Goal: Information Seeking & Learning: Learn about a topic

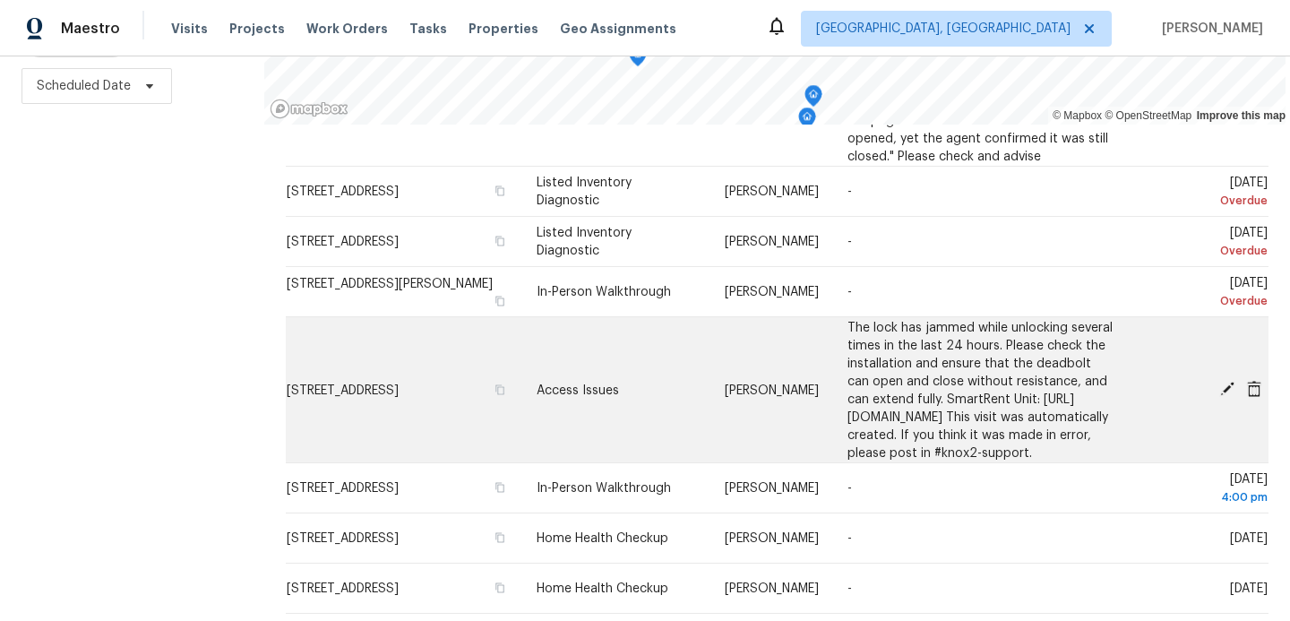
scroll to position [187, 0]
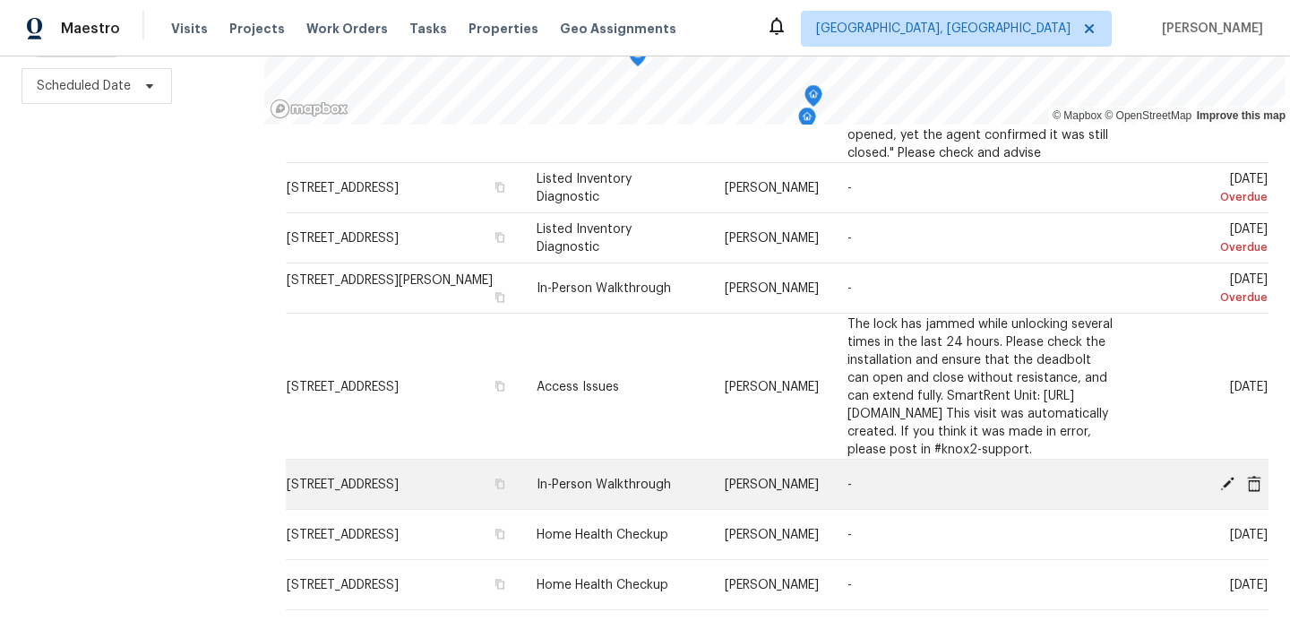
click at [399, 491] on span "[STREET_ADDRESS]" at bounding box center [343, 484] width 112 height 13
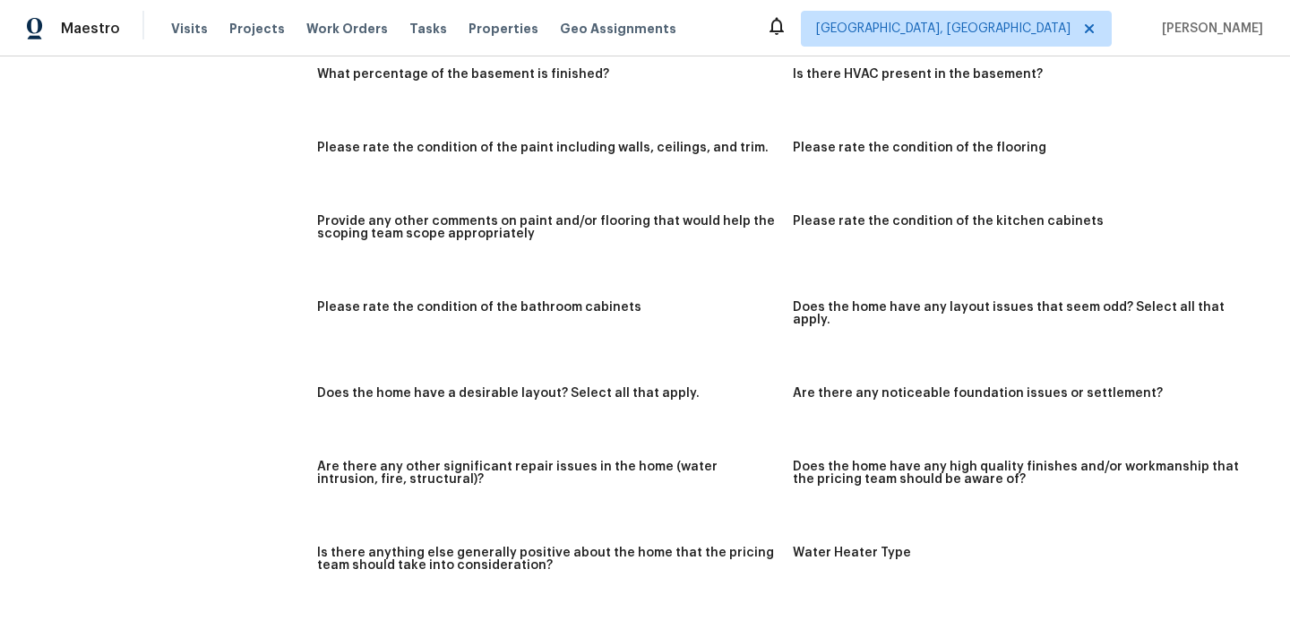
scroll to position [1835, 0]
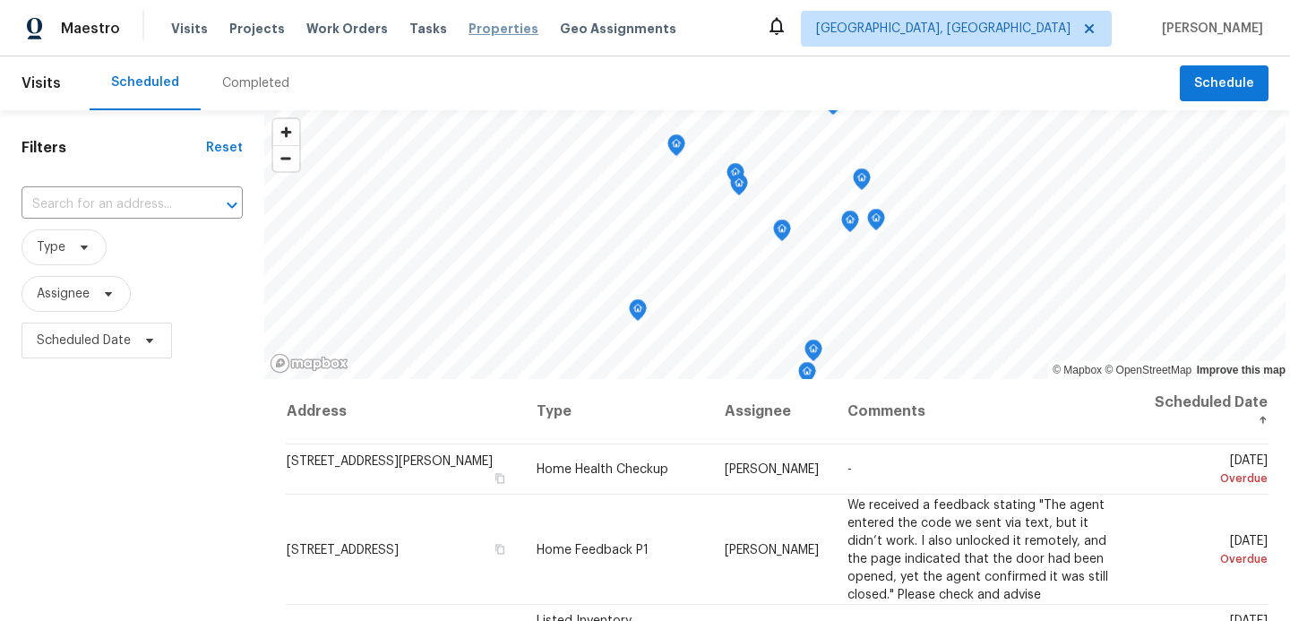
click at [468, 25] on span "Properties" at bounding box center [503, 29] width 70 height 18
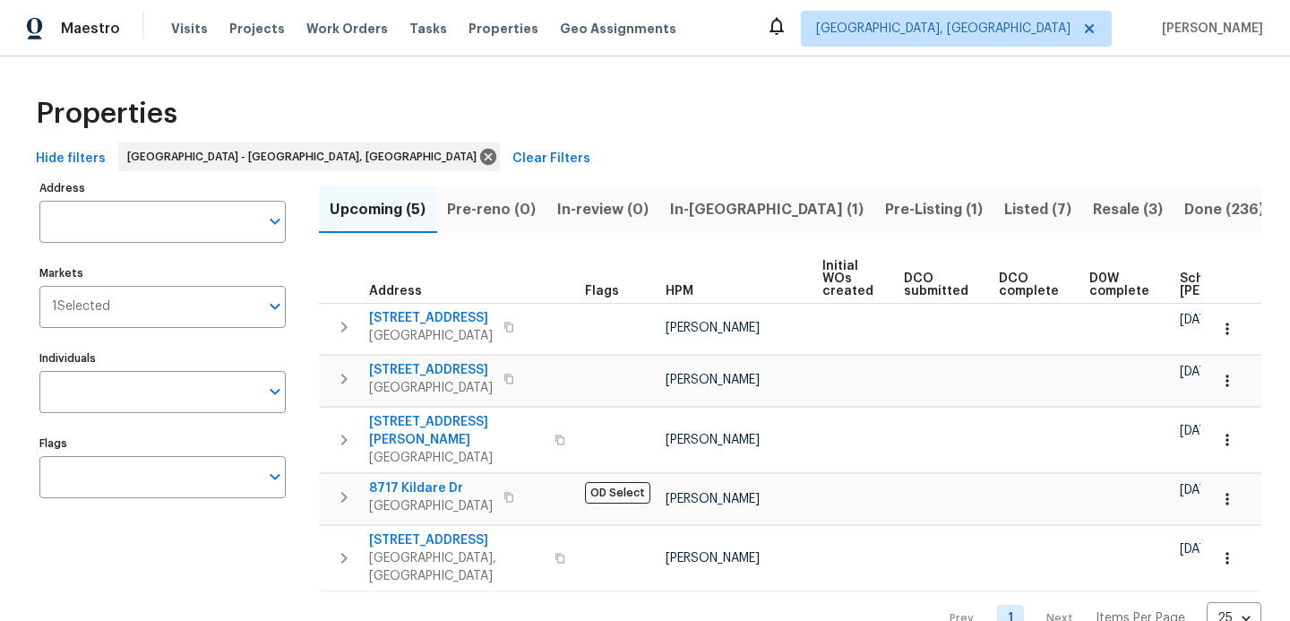
click at [721, 214] on span "In-reno (1)" at bounding box center [766, 209] width 193 height 25
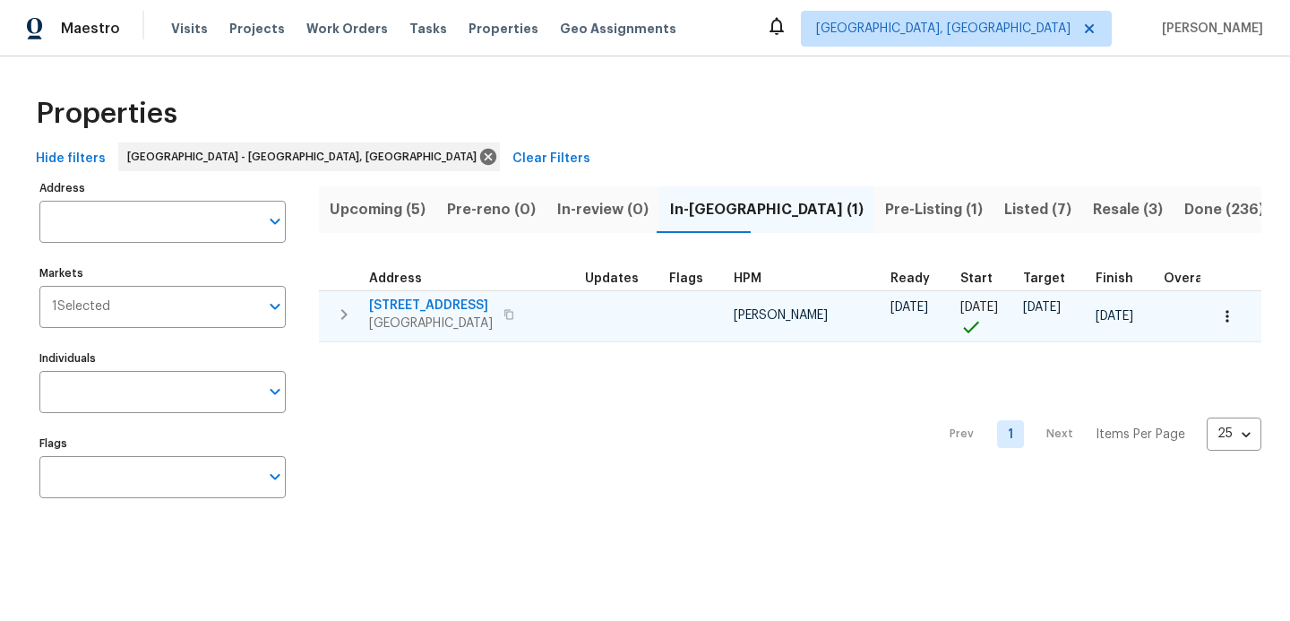
click at [443, 304] on span "411 S Maple St" at bounding box center [431, 305] width 124 height 18
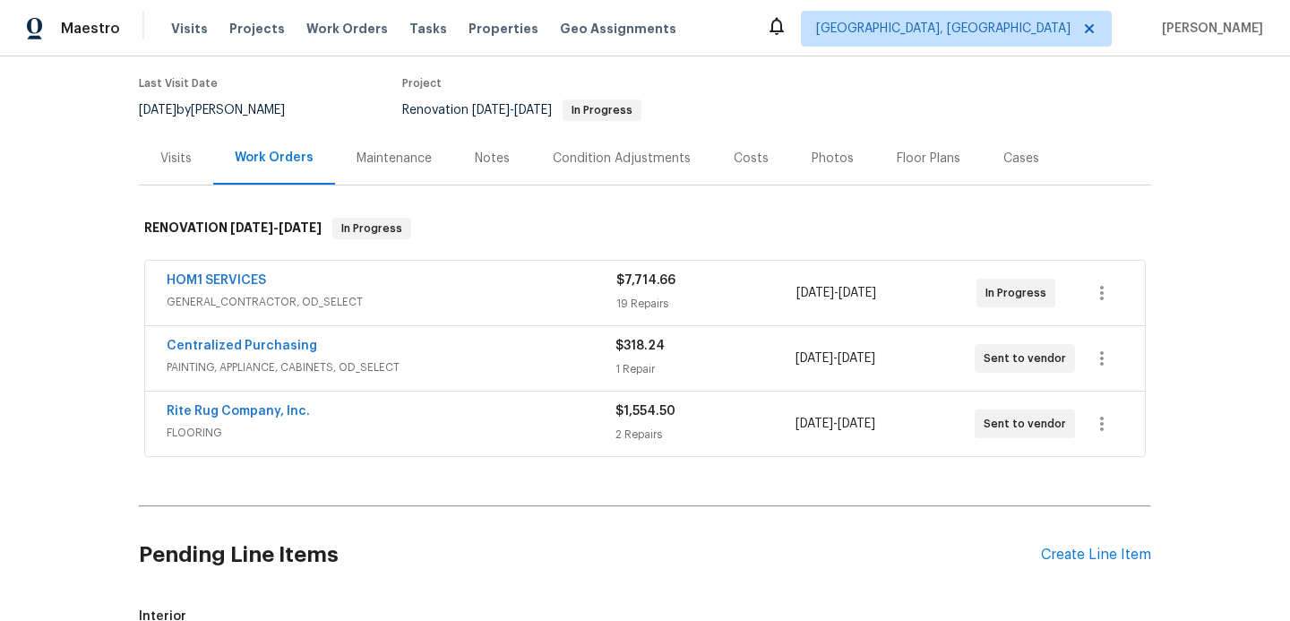
scroll to position [142, 0]
click at [442, 281] on div "HOM1 SERVICES" at bounding box center [392, 280] width 450 height 21
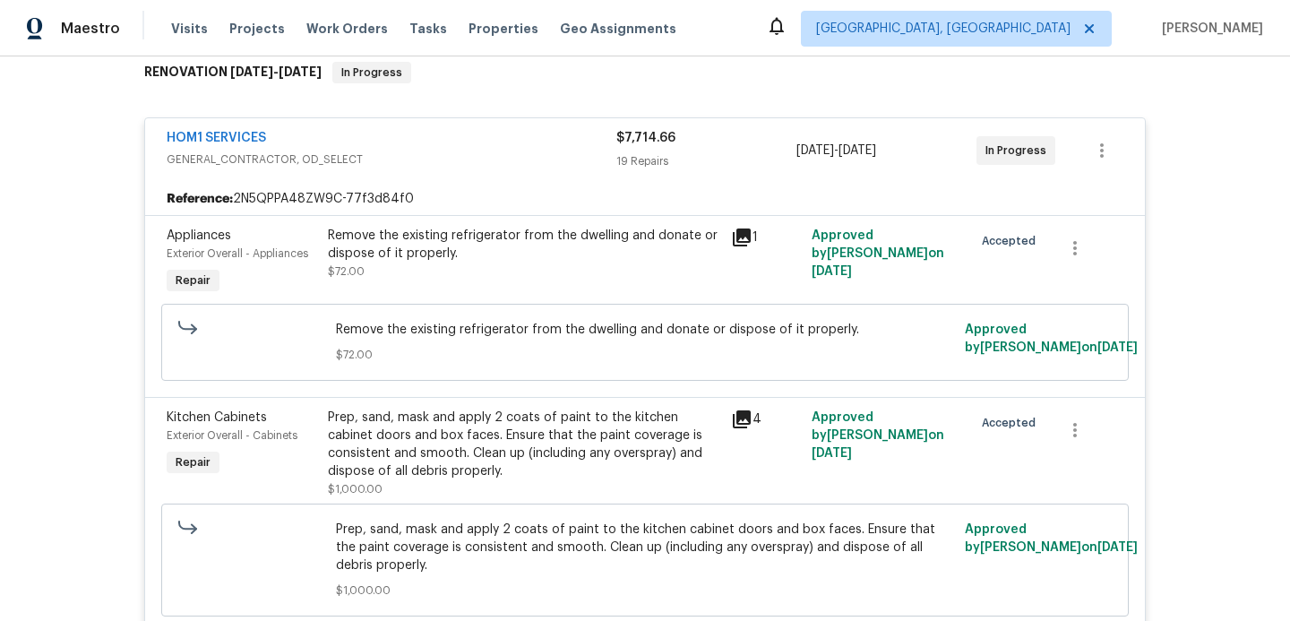
scroll to position [300, 0]
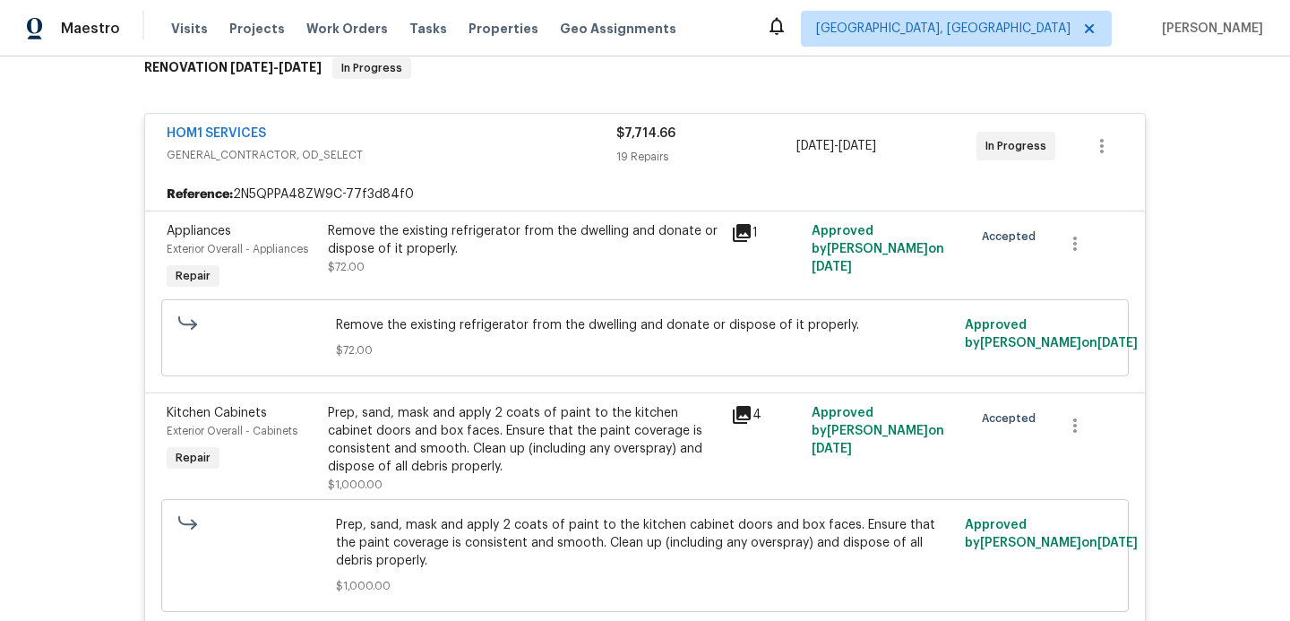
click at [462, 268] on div "Remove the existing refrigerator from the dwelling and donate or dispose of it …" at bounding box center [524, 249] width 392 height 54
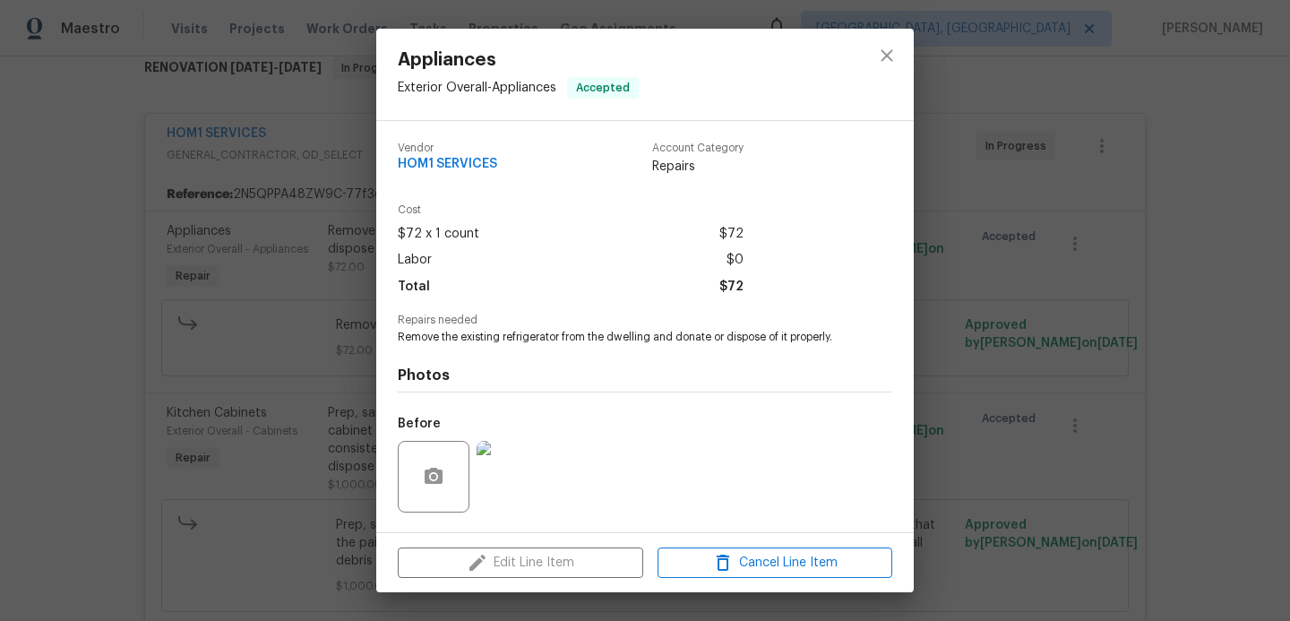
scroll to position [115, 0]
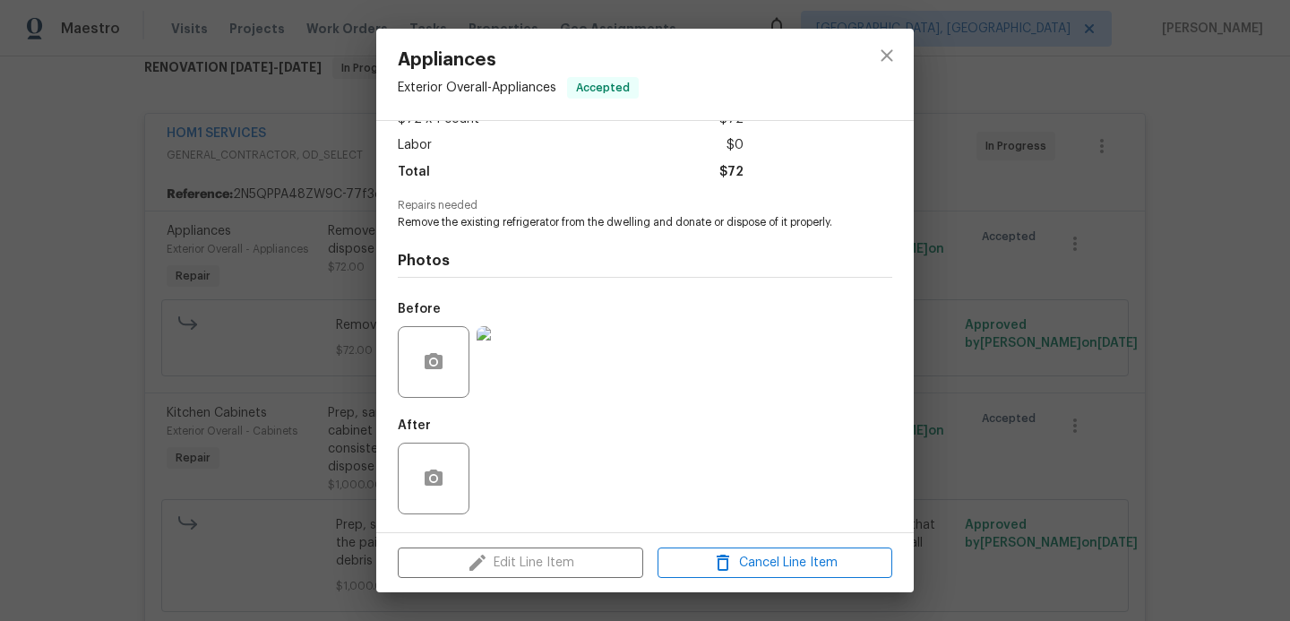
click at [944, 294] on div "Appliances Exterior Overall - Appliances Accepted Vendor HOM1 SERVICES Account …" at bounding box center [645, 310] width 1290 height 621
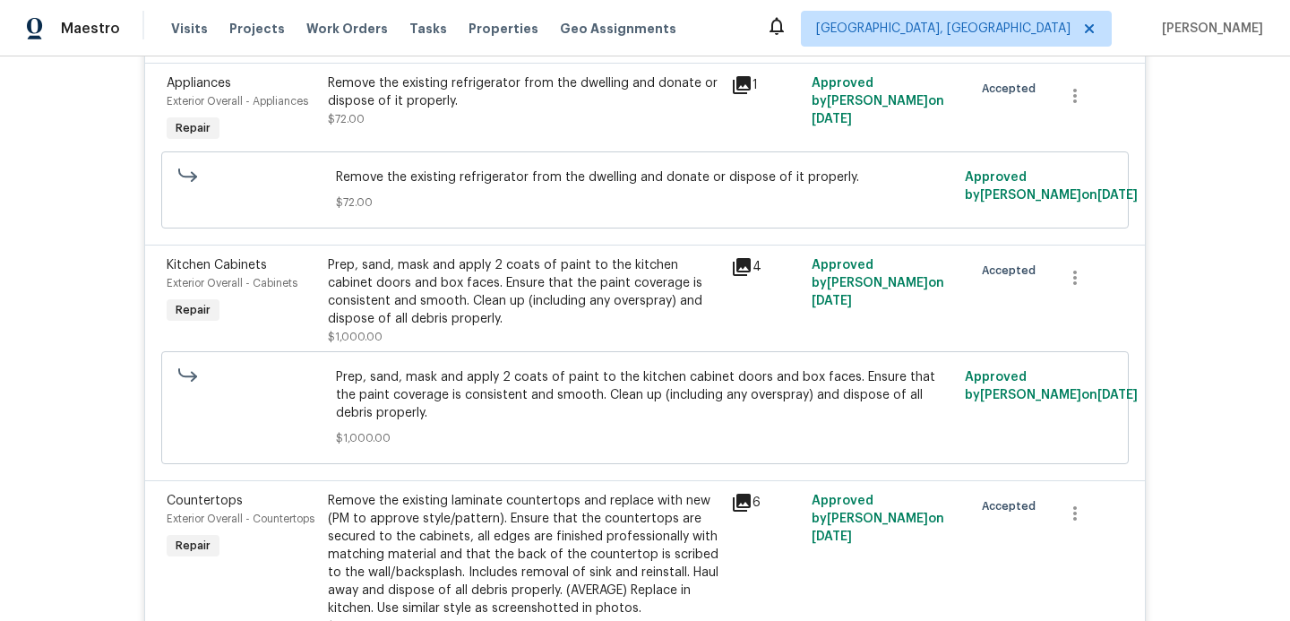
scroll to position [452, 0]
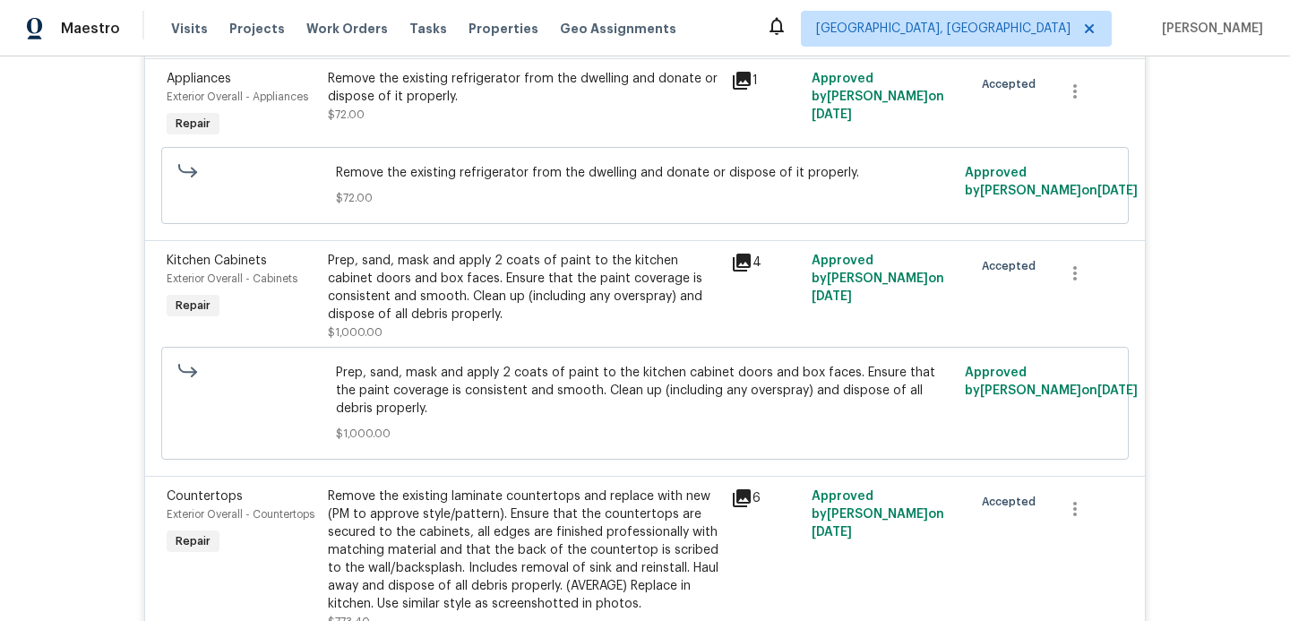
click at [484, 291] on div "Prep, sand, mask and apply 2 coats of paint to the kitchen cabinet doors and bo…" at bounding box center [524, 288] width 392 height 72
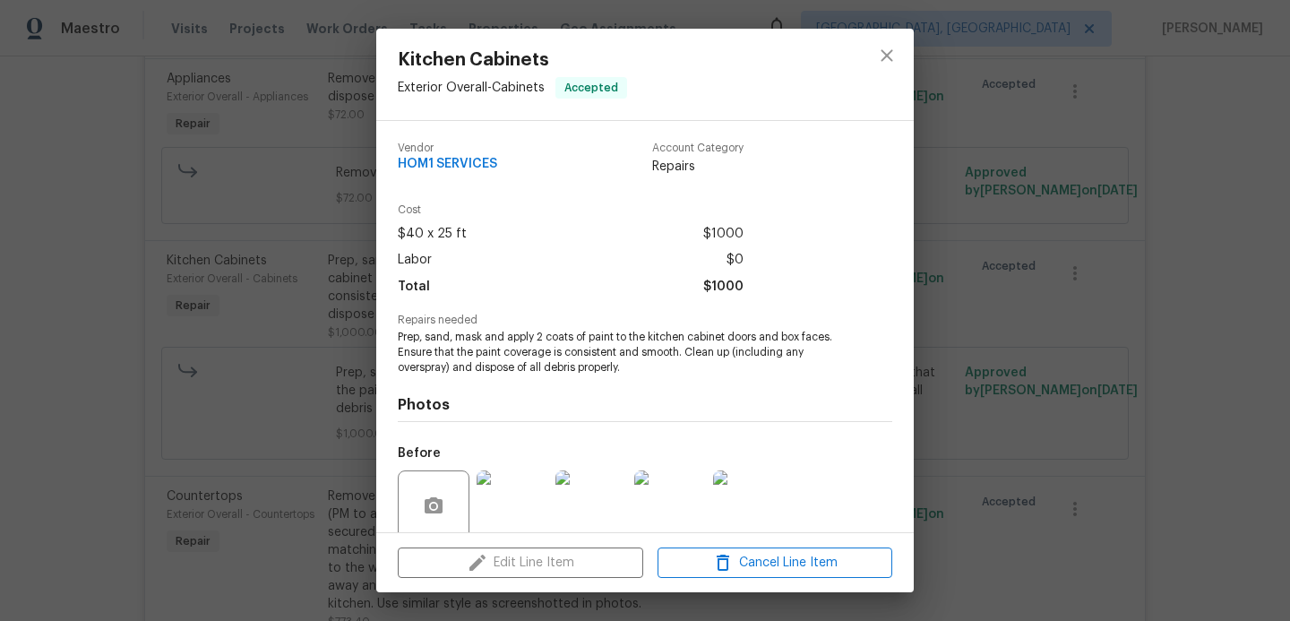
scroll to position [144, 0]
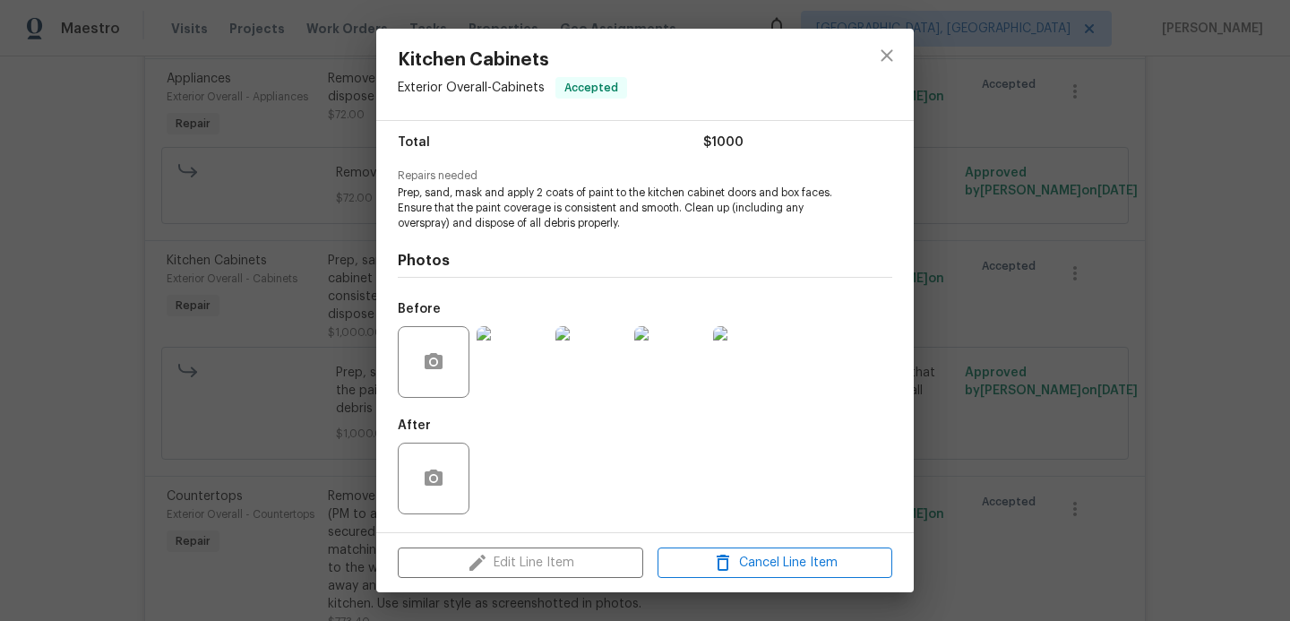
click at [517, 361] on img at bounding box center [513, 362] width 72 height 72
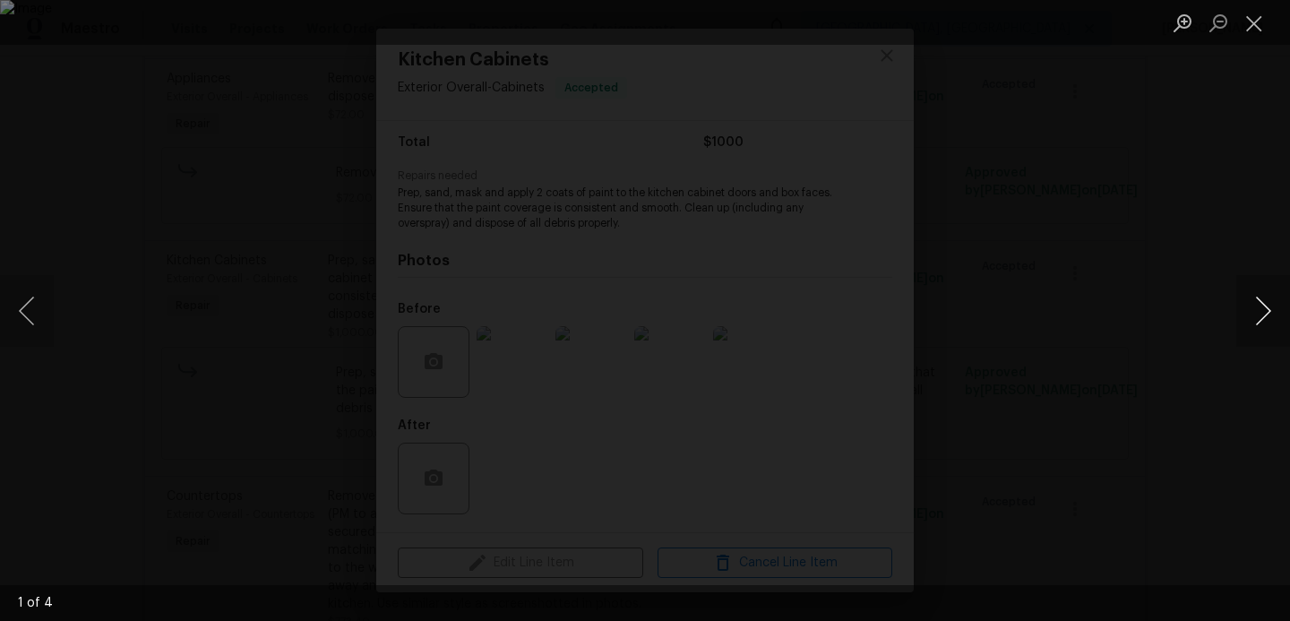
click at [1251, 303] on button "Next image" at bounding box center [1263, 311] width 54 height 72
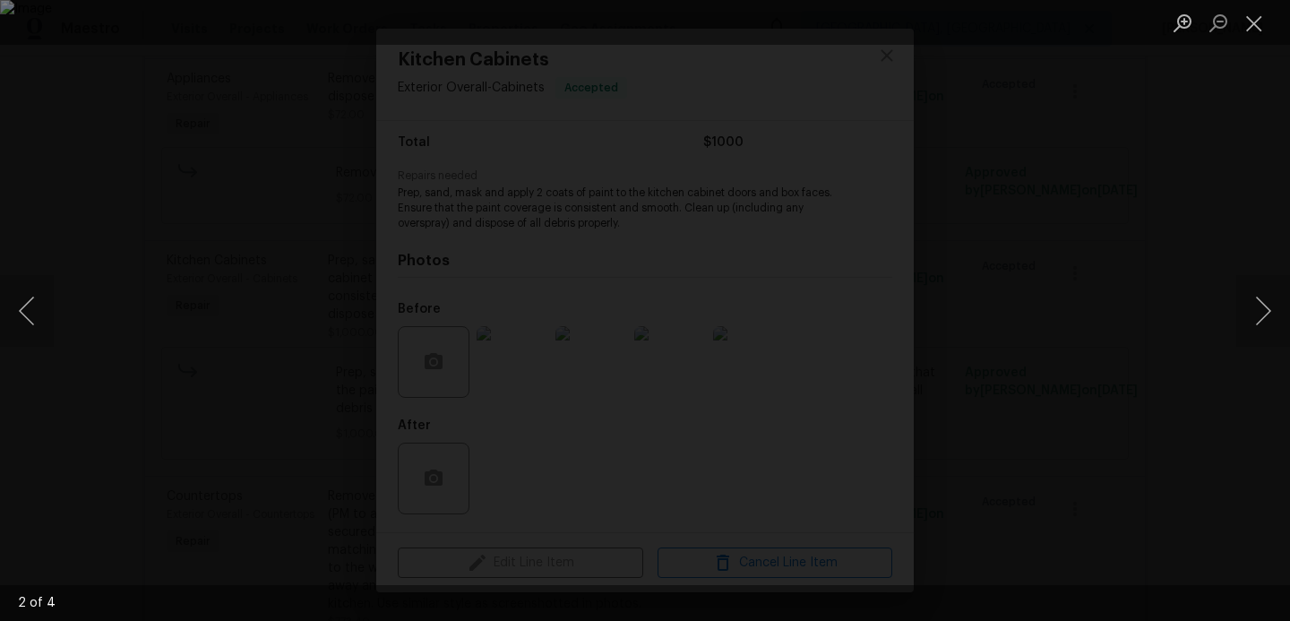
click at [1211, 253] on div "Lightbox" at bounding box center [645, 310] width 1290 height 621
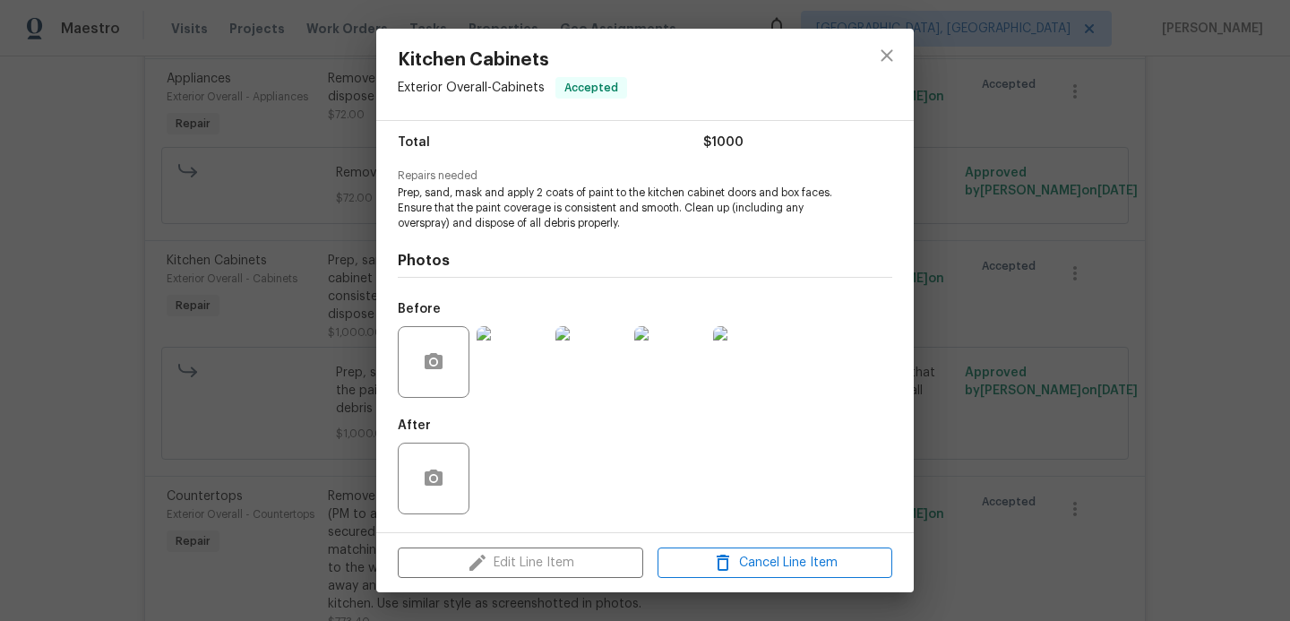
click at [1198, 257] on div "Kitchen Cabinets Exterior Overall - Cabinets Accepted Vendor HOM1 SERVICES Acco…" at bounding box center [645, 310] width 1290 height 621
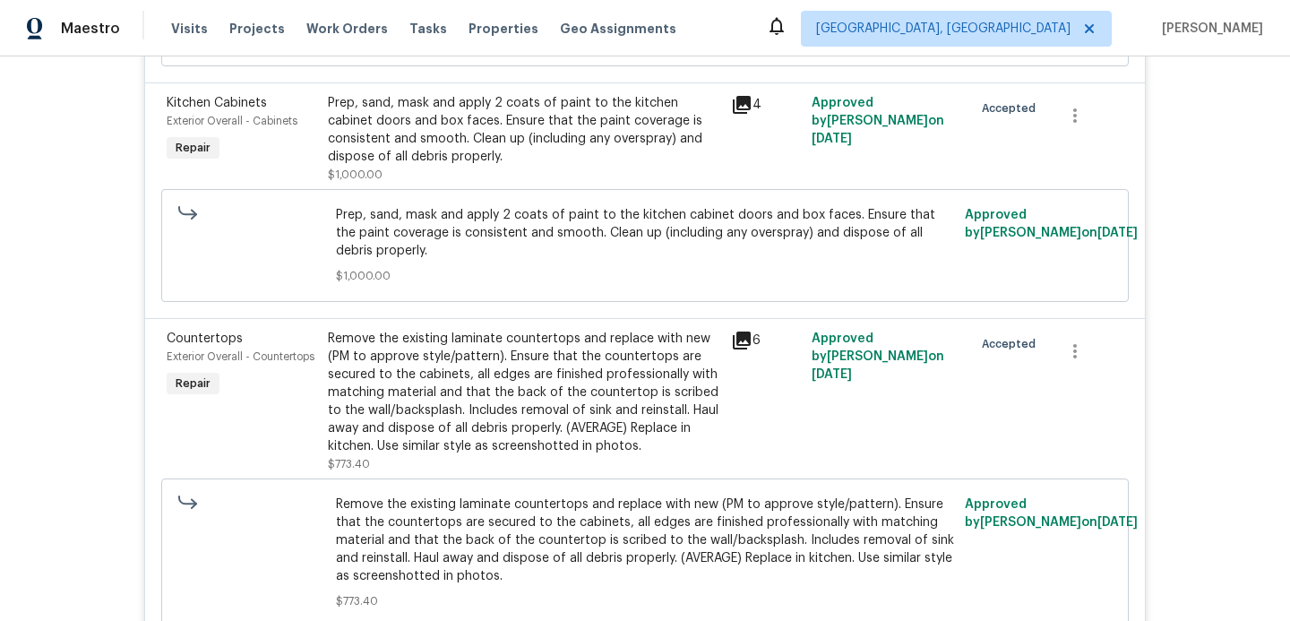
scroll to position [611, 0]
click at [554, 397] on div "Remove the existing laminate countertops and replace with new (PM to approve st…" at bounding box center [524, 391] width 392 height 125
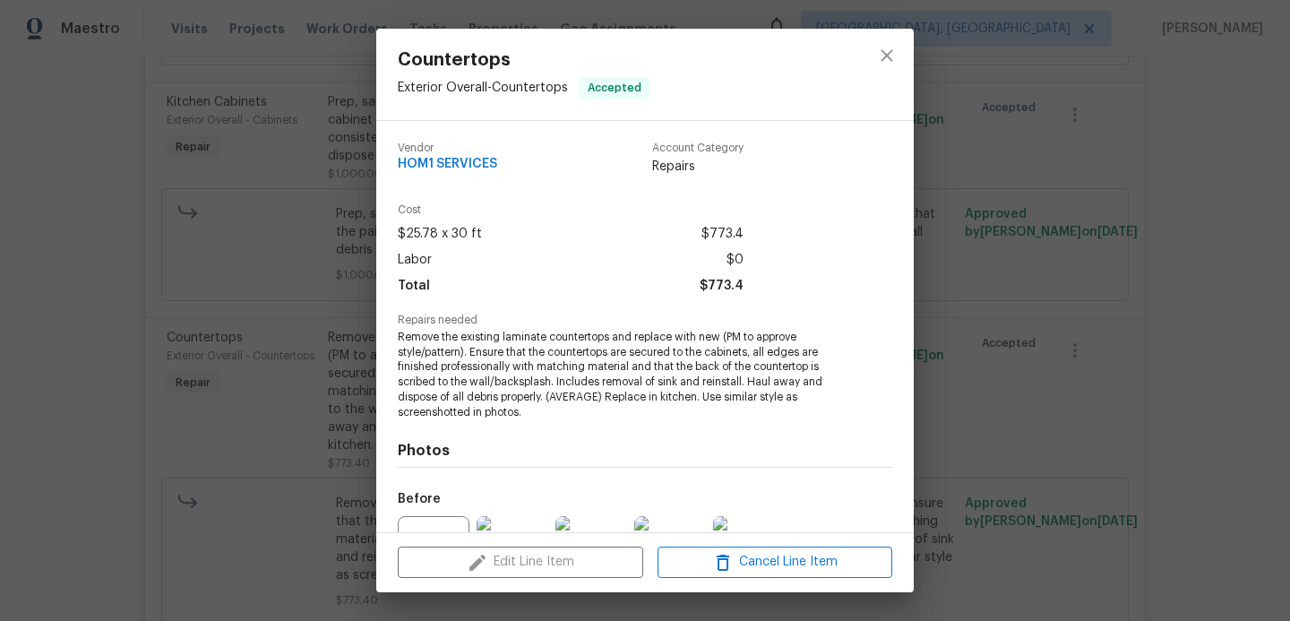
scroll to position [189, 0]
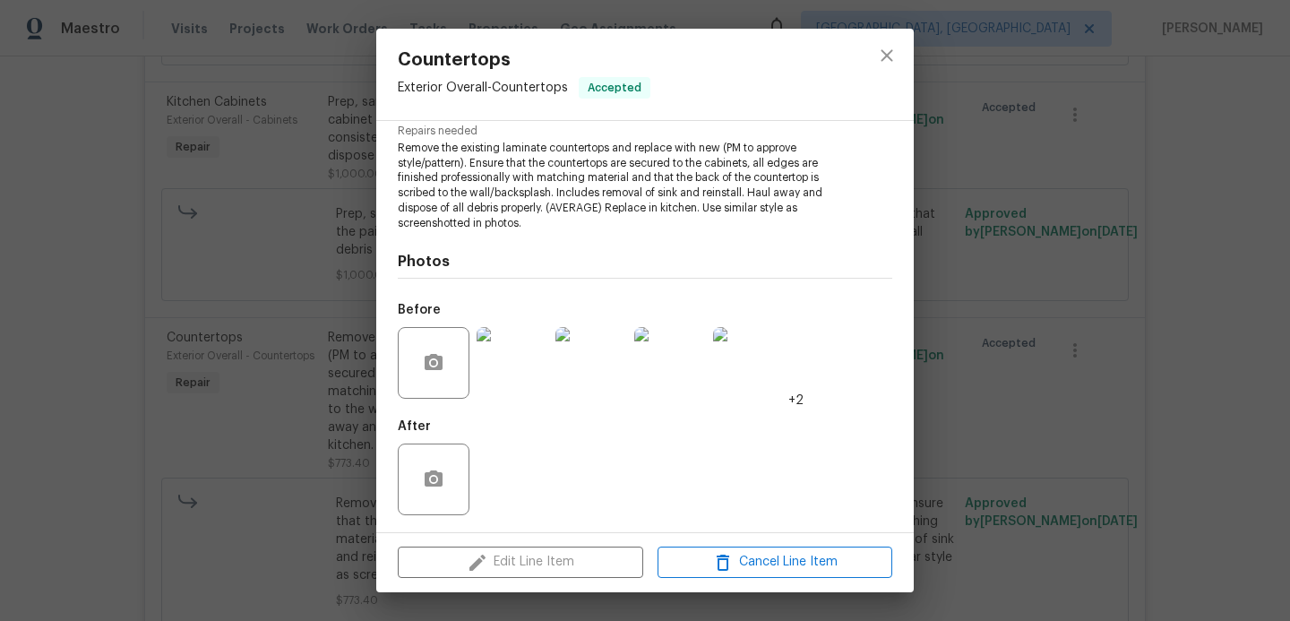
click at [528, 359] on img at bounding box center [513, 363] width 72 height 72
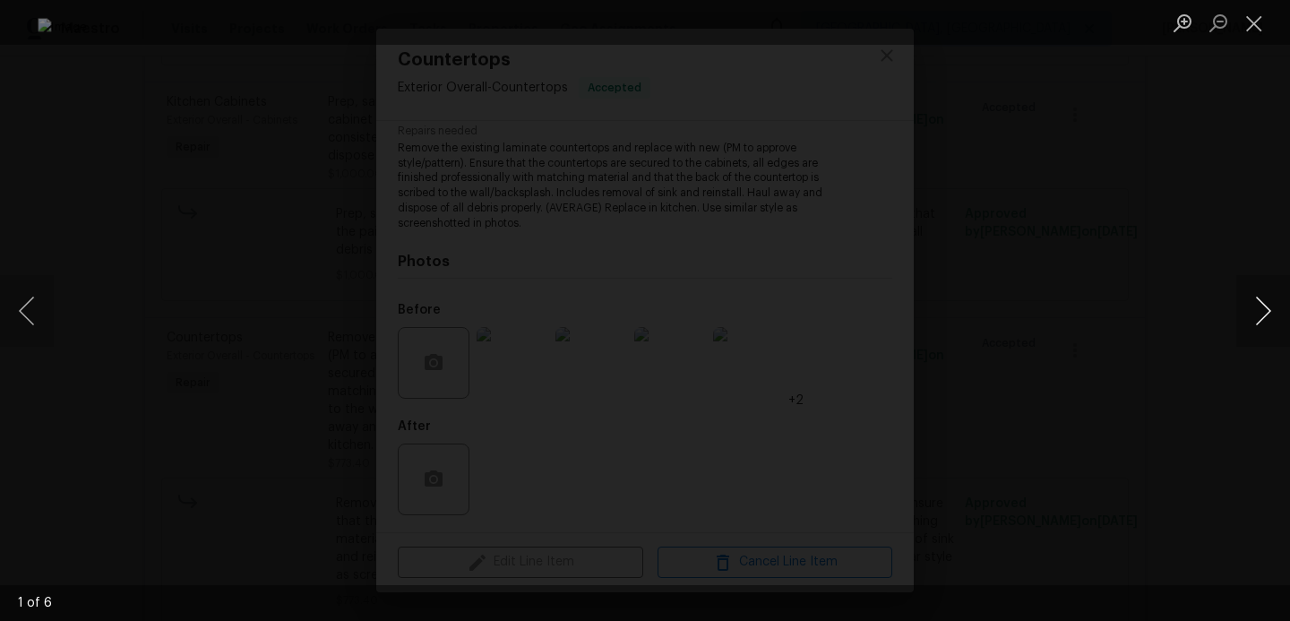
click at [1249, 312] on button "Next image" at bounding box center [1263, 311] width 54 height 72
click at [1151, 255] on div "Lightbox" at bounding box center [645, 310] width 1290 height 621
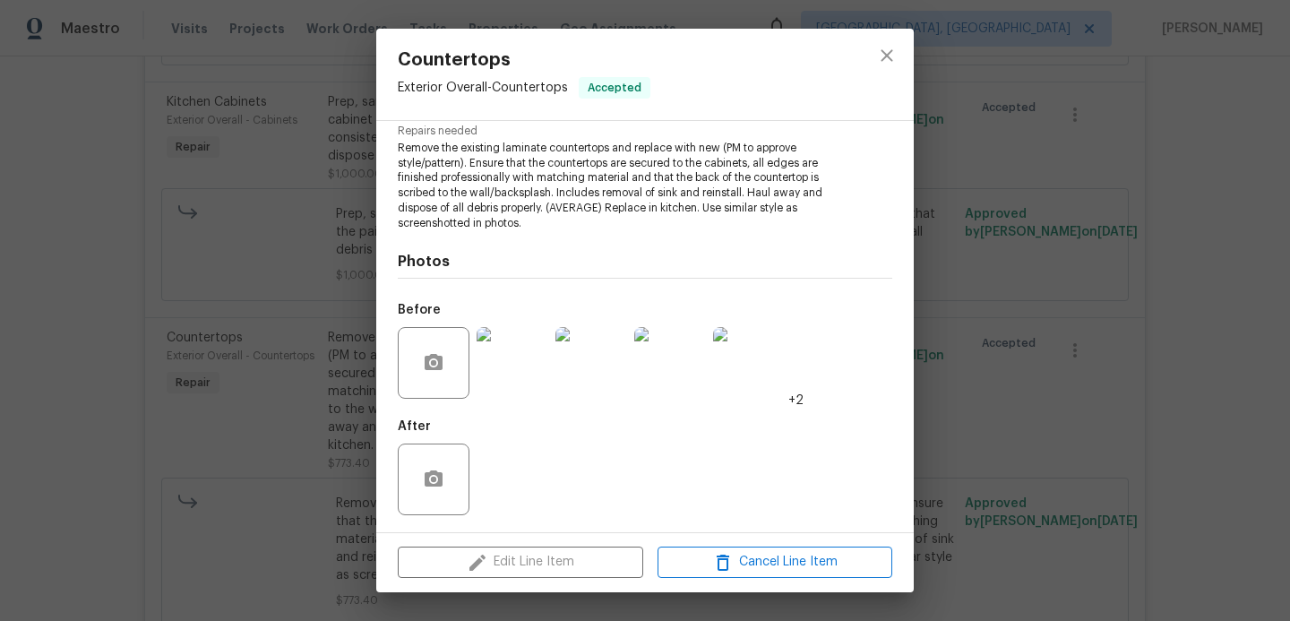
click at [1151, 255] on div "Countertops Exterior Overall - Countertops Accepted Vendor HOM1 SERVICES Accoun…" at bounding box center [645, 310] width 1290 height 621
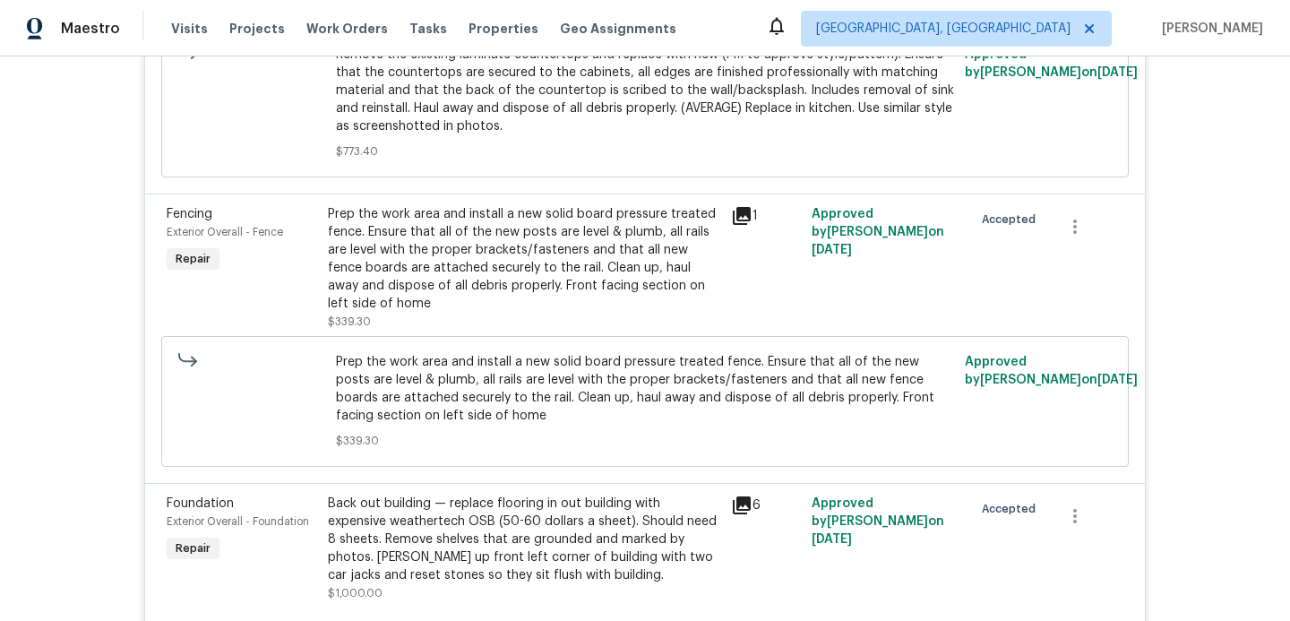
scroll to position [1058, 0]
click at [520, 279] on div "Prep the work area and install a new solid board pressure treated fence. Ensure…" at bounding box center [524, 260] width 392 height 107
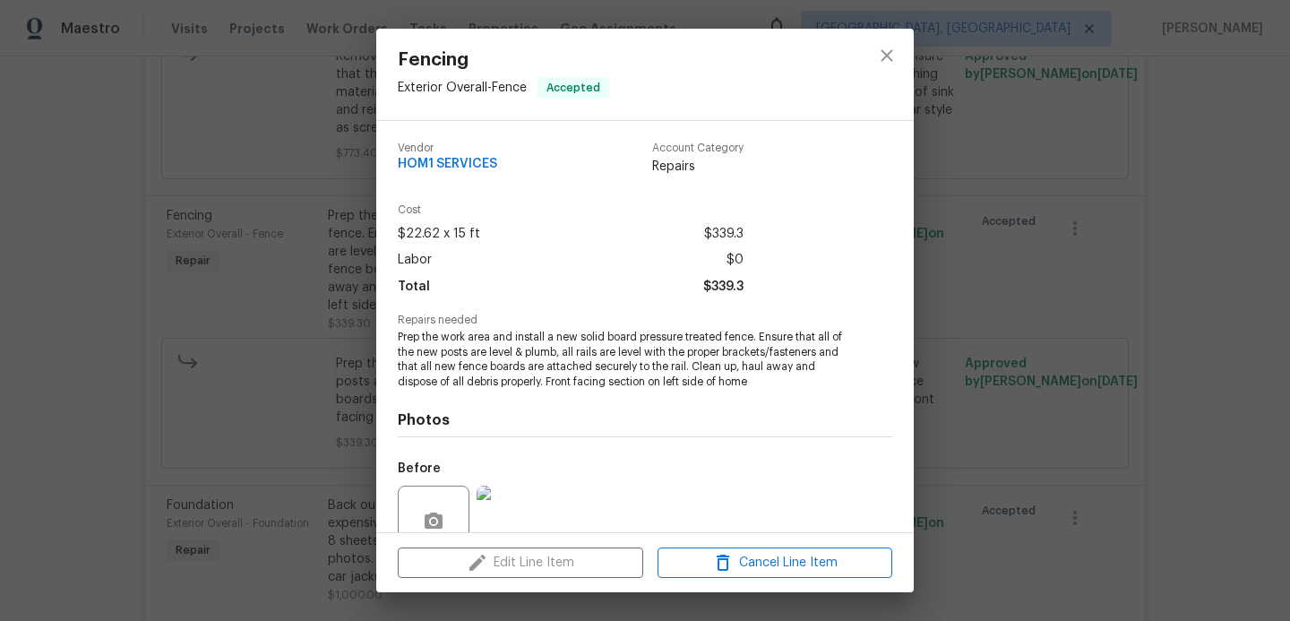
scroll to position [159, 0]
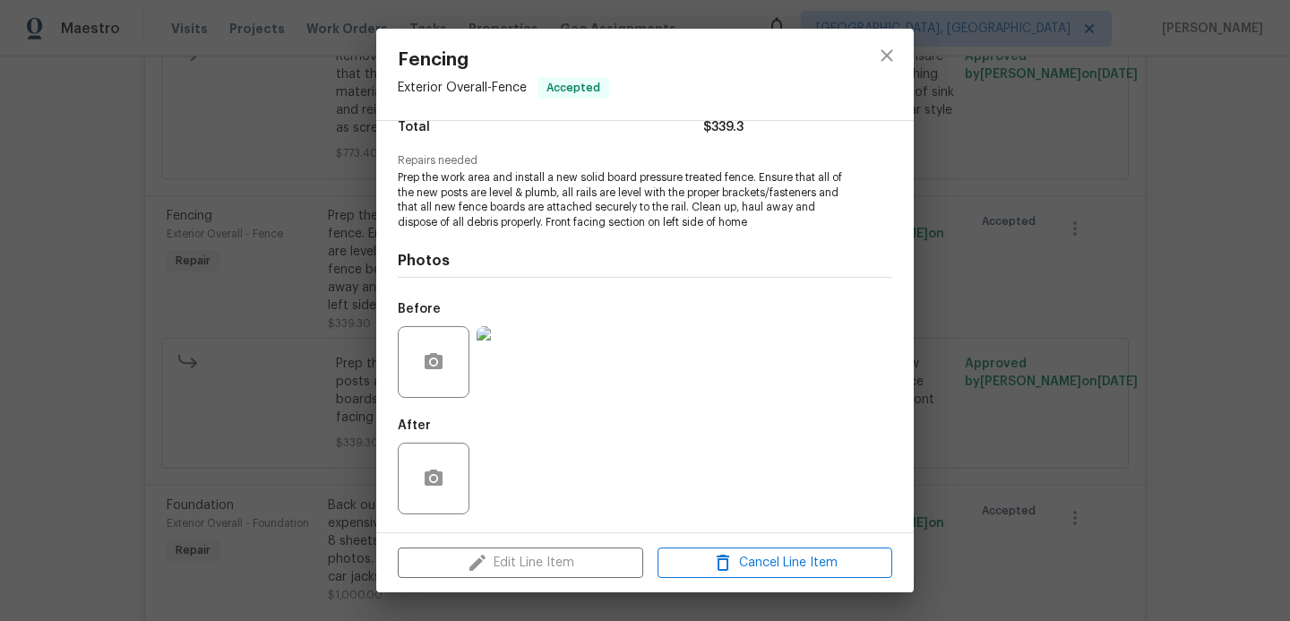
click at [506, 376] on img at bounding box center [513, 362] width 72 height 72
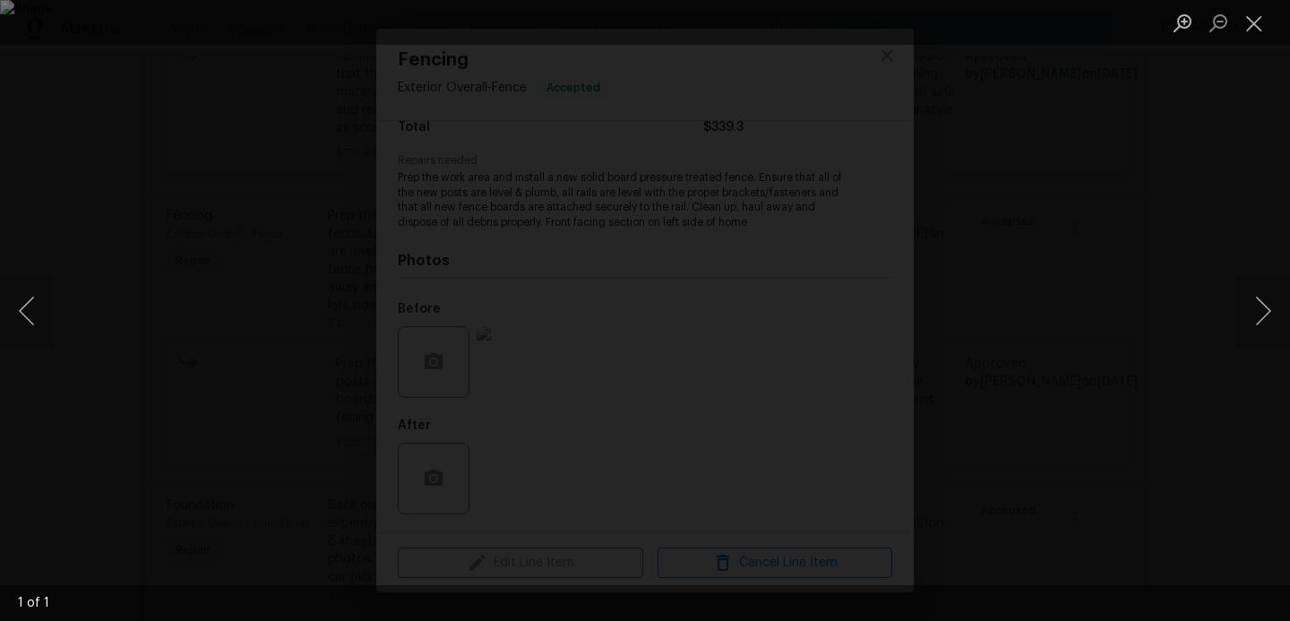
click at [1165, 256] on div "Lightbox" at bounding box center [645, 310] width 1290 height 621
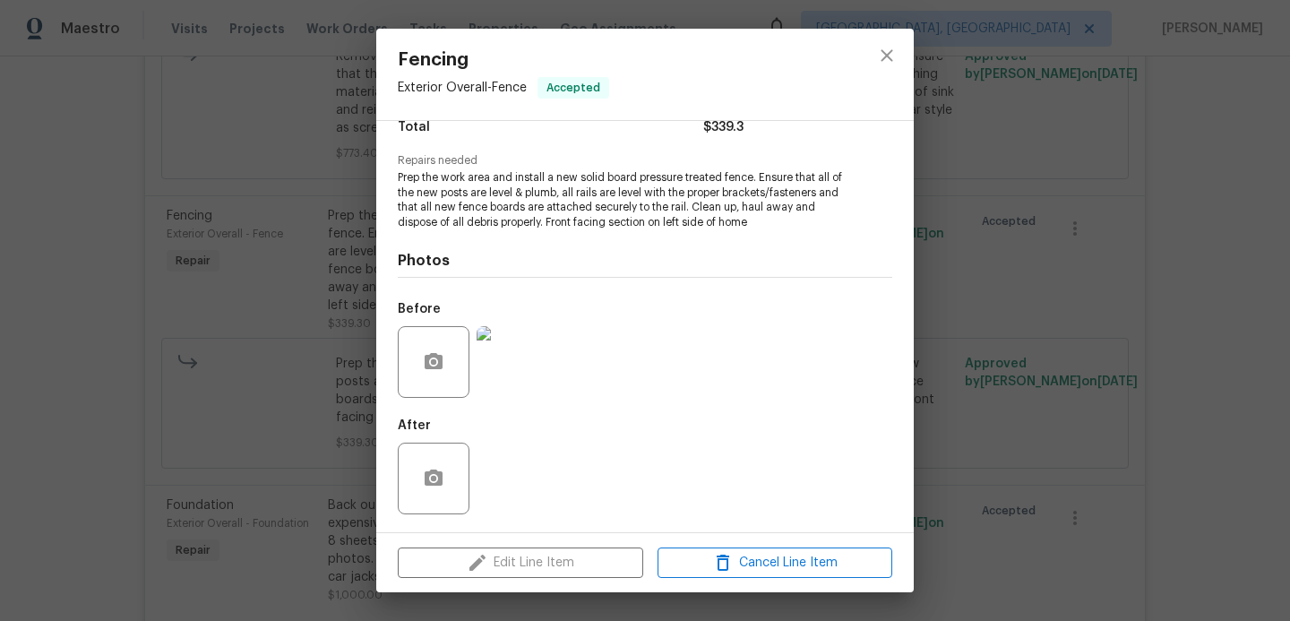
click at [1004, 308] on div "Fencing Exterior Overall - Fence Accepted Vendor HOM1 SERVICES Account Category…" at bounding box center [645, 310] width 1290 height 621
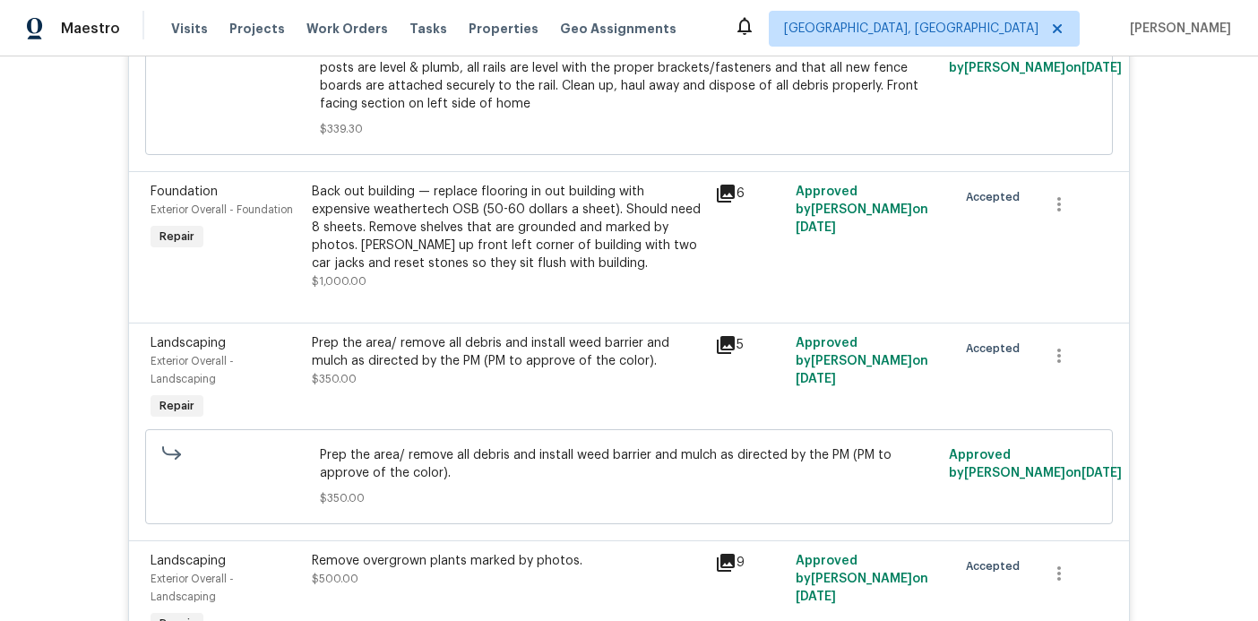
scroll to position [1398, 0]
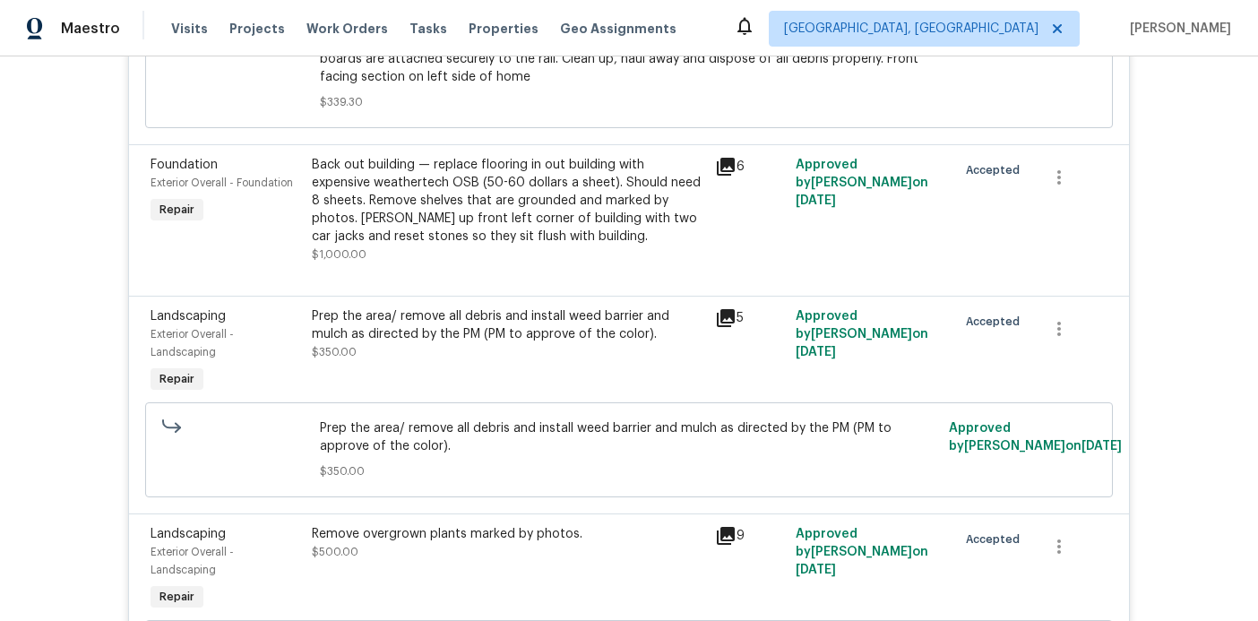
click at [457, 214] on div "Back out building — replace flooring in out building with expensive weathertech…" at bounding box center [508, 201] width 392 height 90
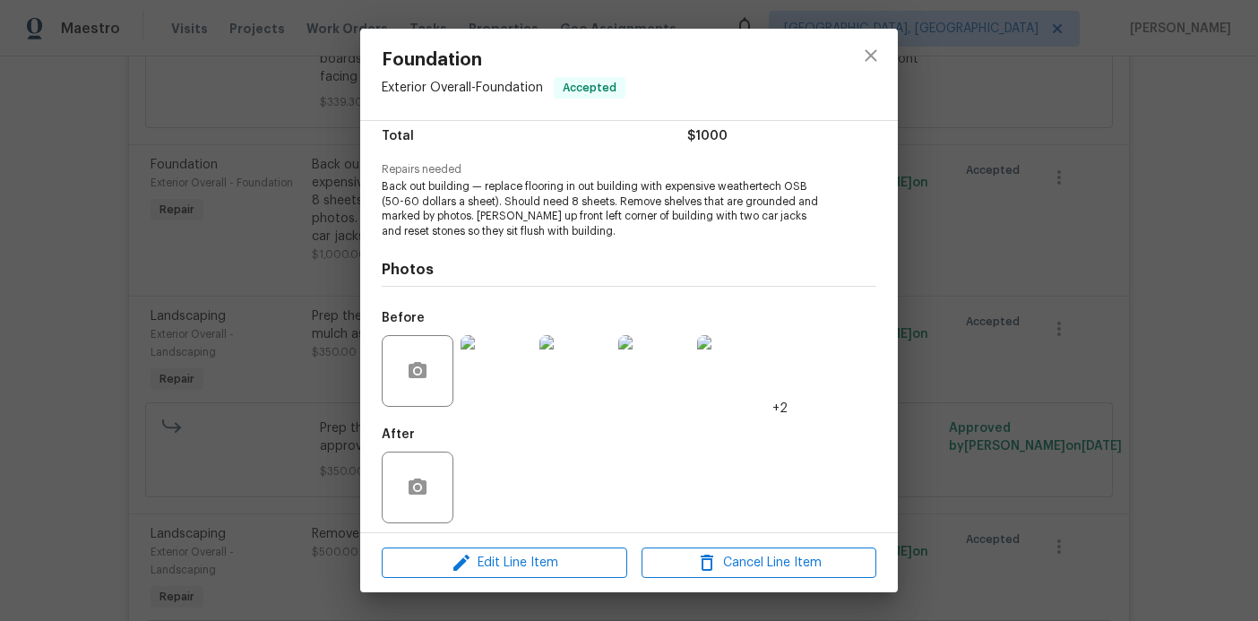
scroll to position [158, 0]
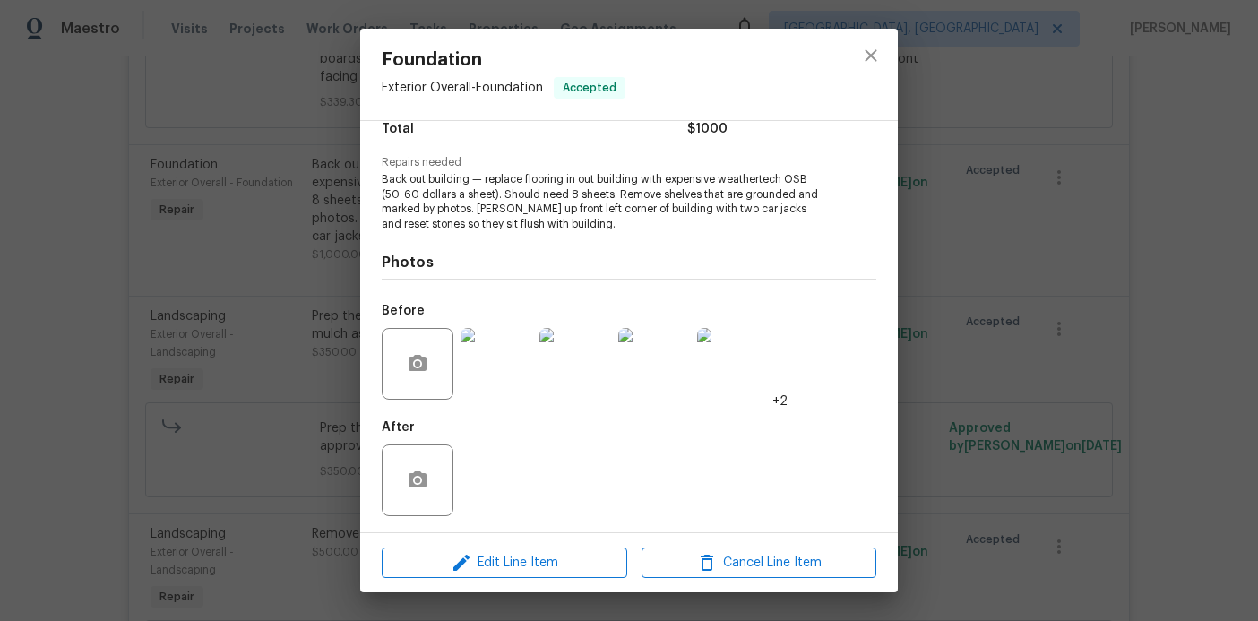
click at [512, 376] on img at bounding box center [496, 364] width 72 height 72
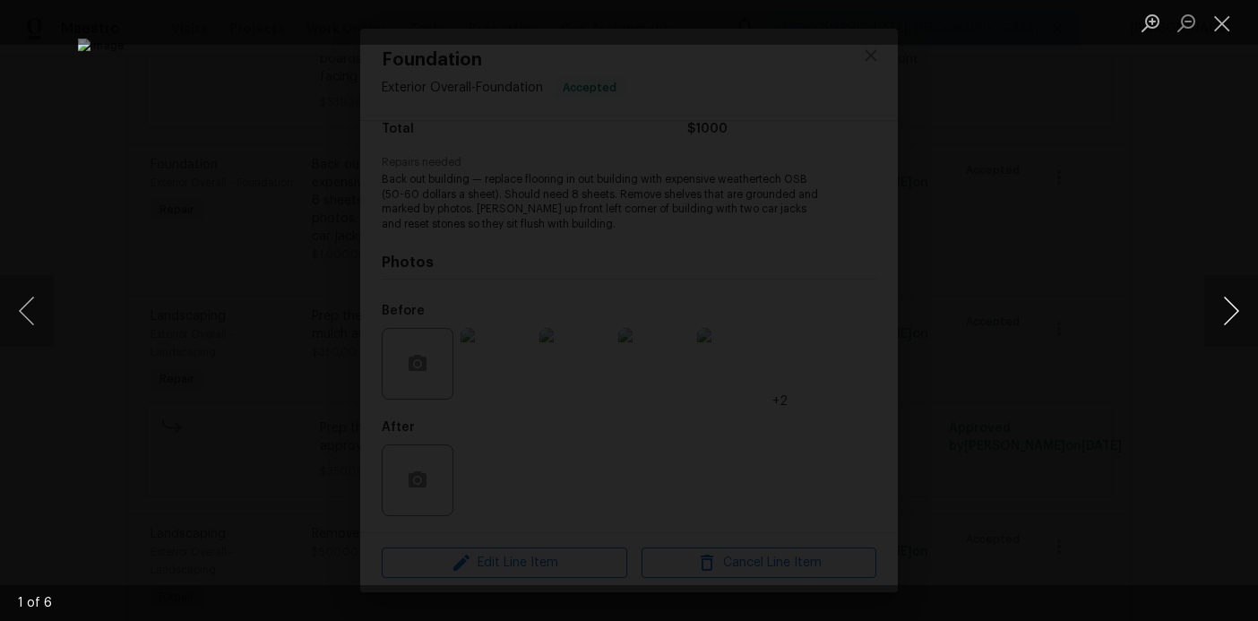
click at [1236, 313] on button "Next image" at bounding box center [1231, 311] width 54 height 72
click at [1228, 316] on button "Next image" at bounding box center [1231, 311] width 54 height 72
click at [1230, 316] on button "Next image" at bounding box center [1231, 311] width 54 height 72
click at [1230, 310] on button "Next image" at bounding box center [1231, 311] width 54 height 72
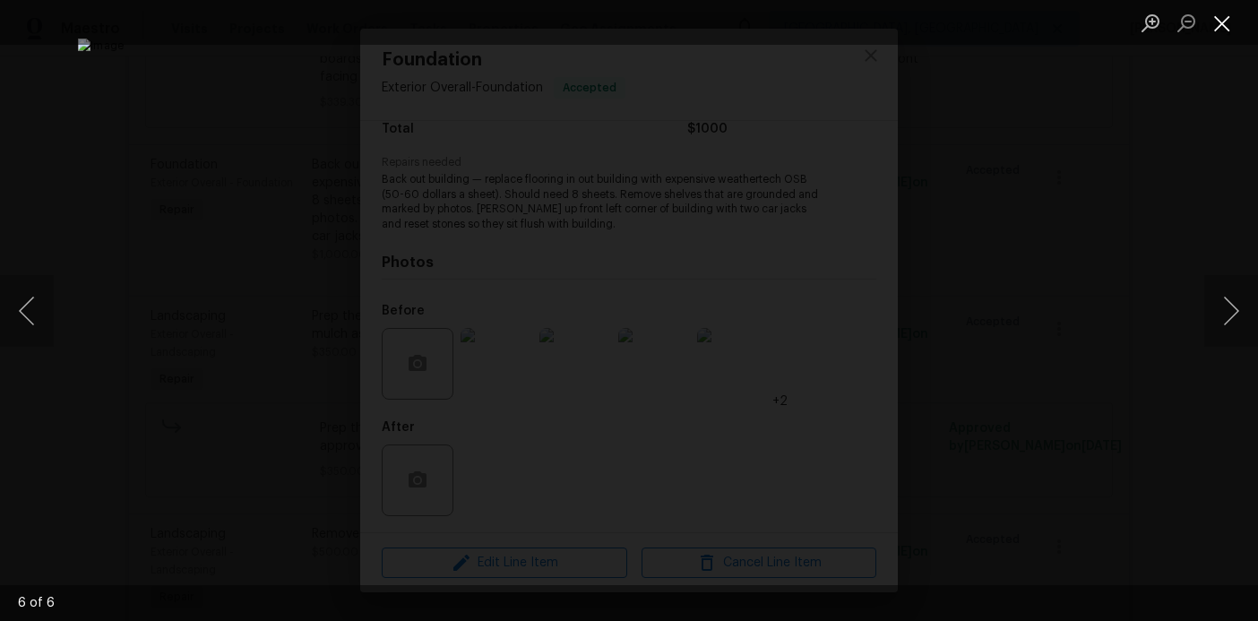
click at [1228, 33] on button "Close lightbox" at bounding box center [1222, 22] width 36 height 31
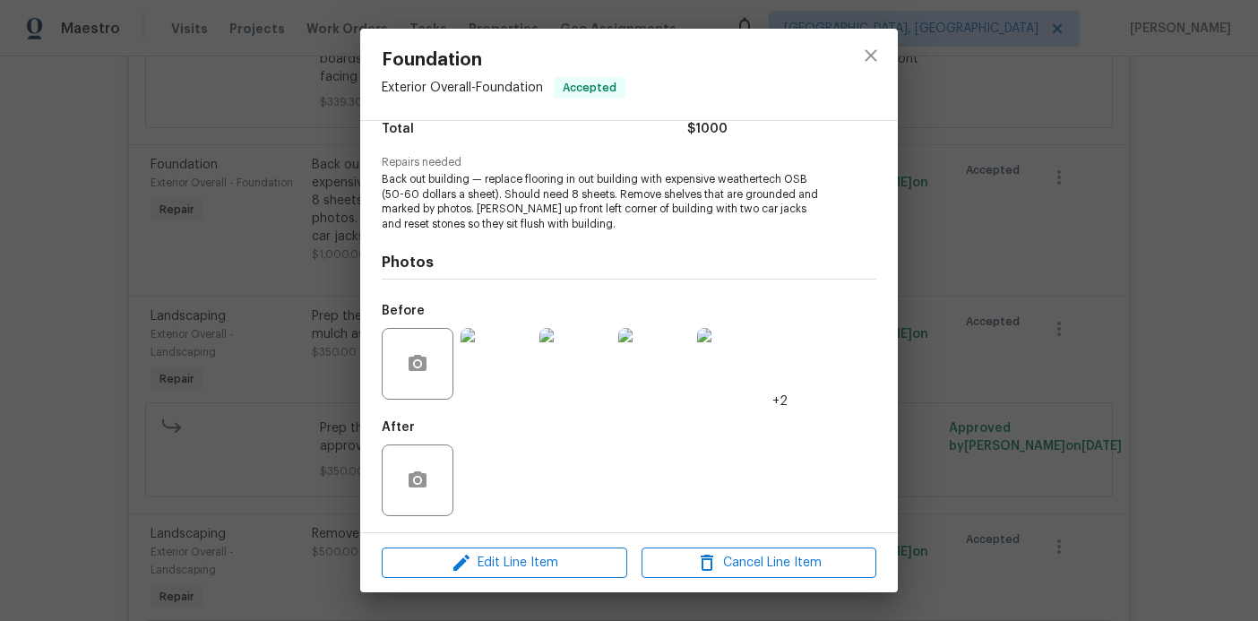
click at [1060, 256] on div "Foundation Exterior Overall - Foundation Accepted Vendor HOM1 SERVICES Account …" at bounding box center [629, 310] width 1258 height 621
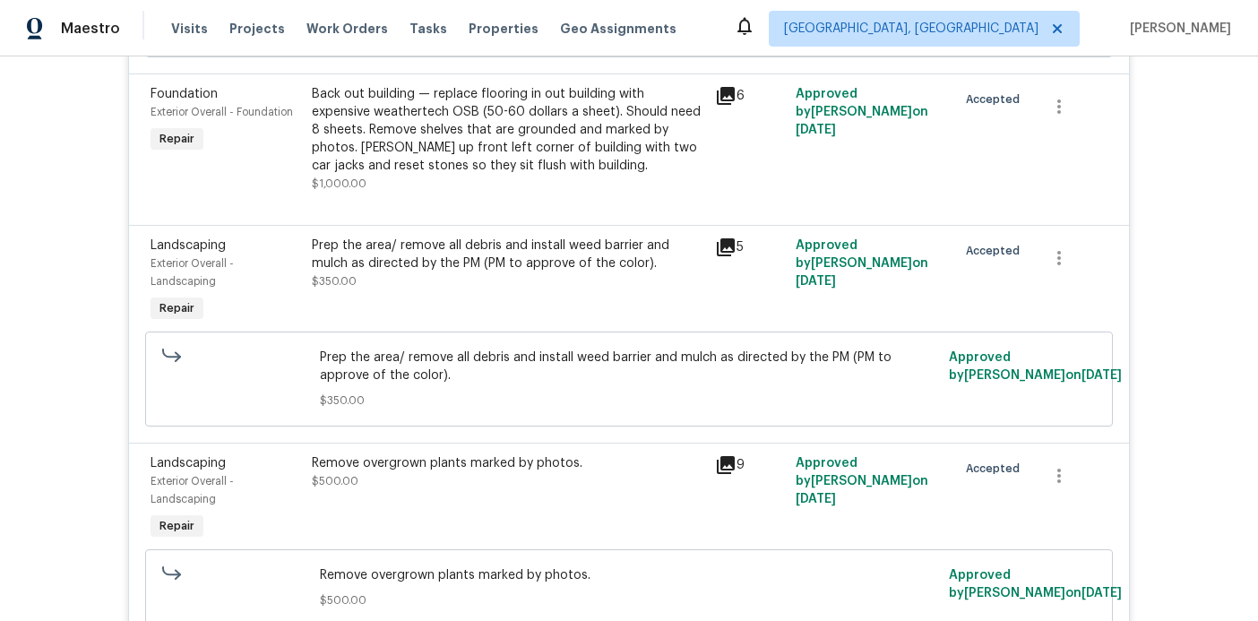
scroll to position [1474, 0]
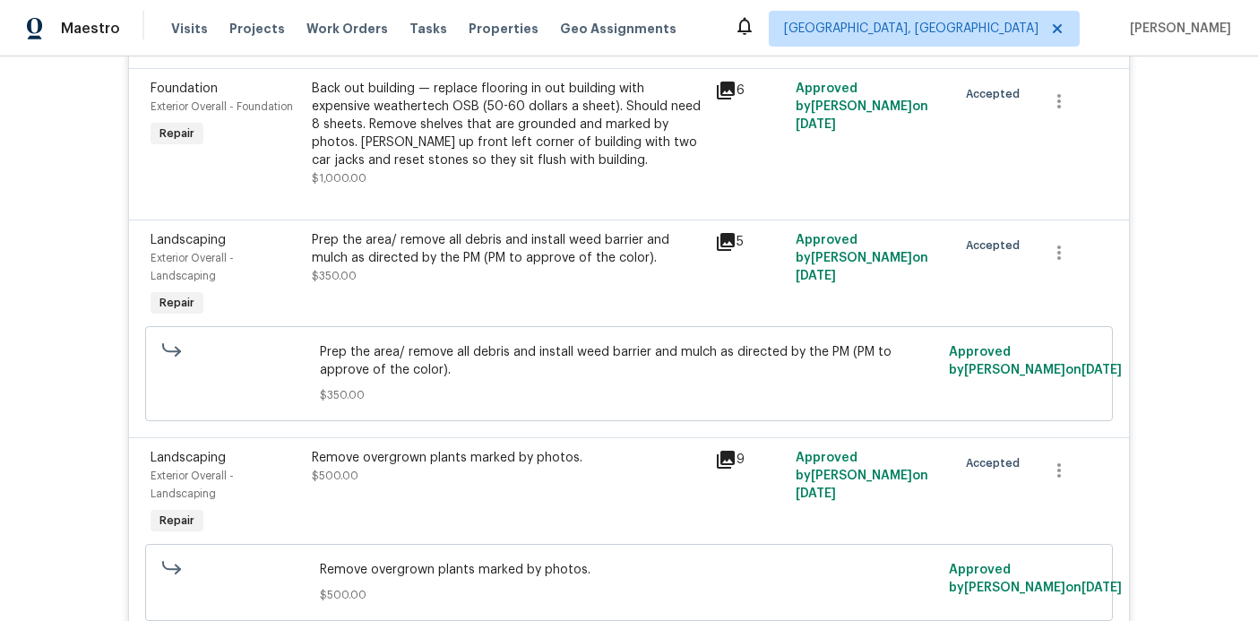
click at [468, 285] on div "Prep the area/ remove all debris and install weed barrier and mulch as directed…" at bounding box center [508, 258] width 392 height 54
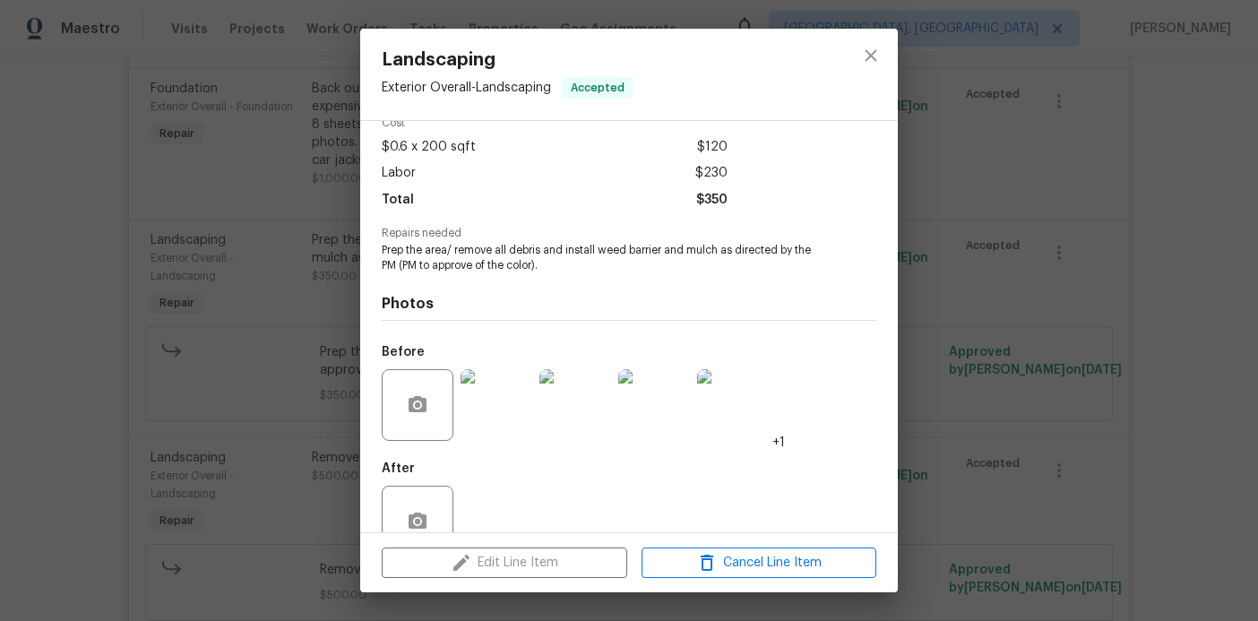
scroll to position [130, 0]
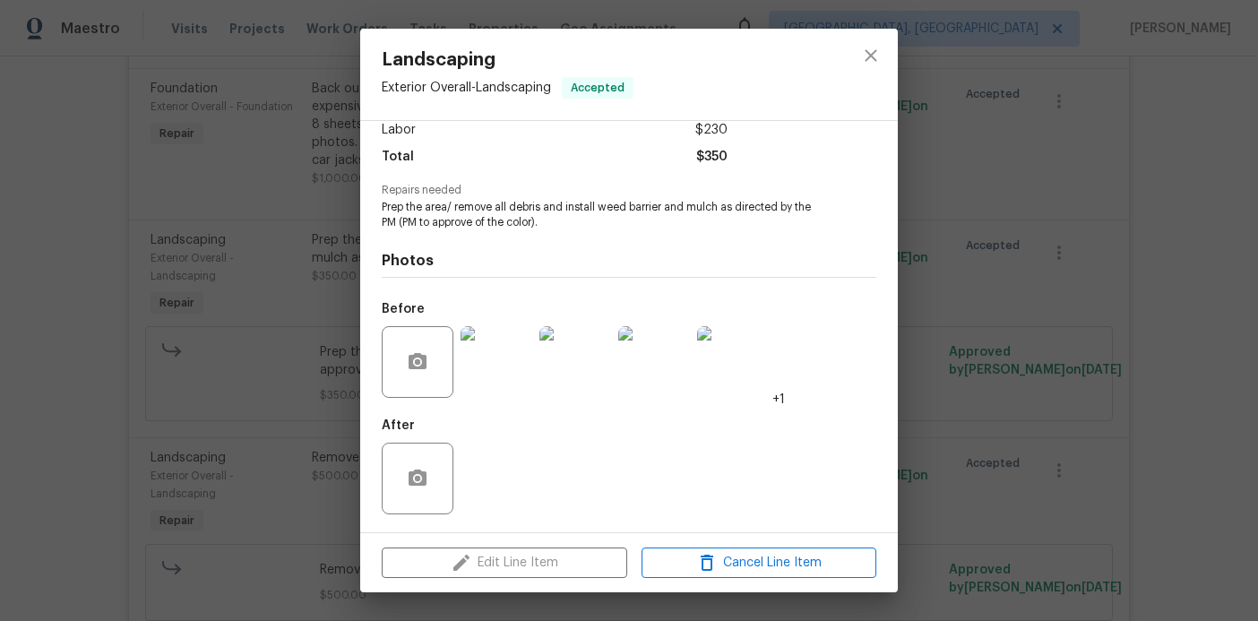
click at [494, 378] on img at bounding box center [496, 362] width 72 height 72
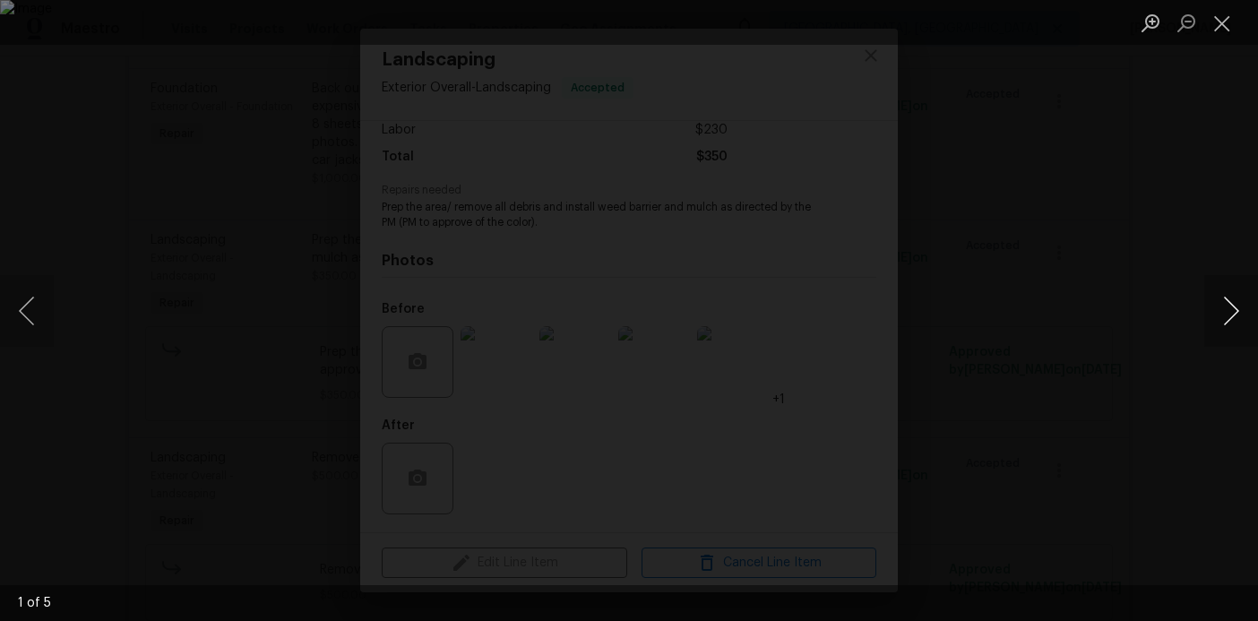
click at [1229, 318] on button "Next image" at bounding box center [1231, 311] width 54 height 72
click at [1129, 187] on div "Lightbox" at bounding box center [629, 310] width 1258 height 621
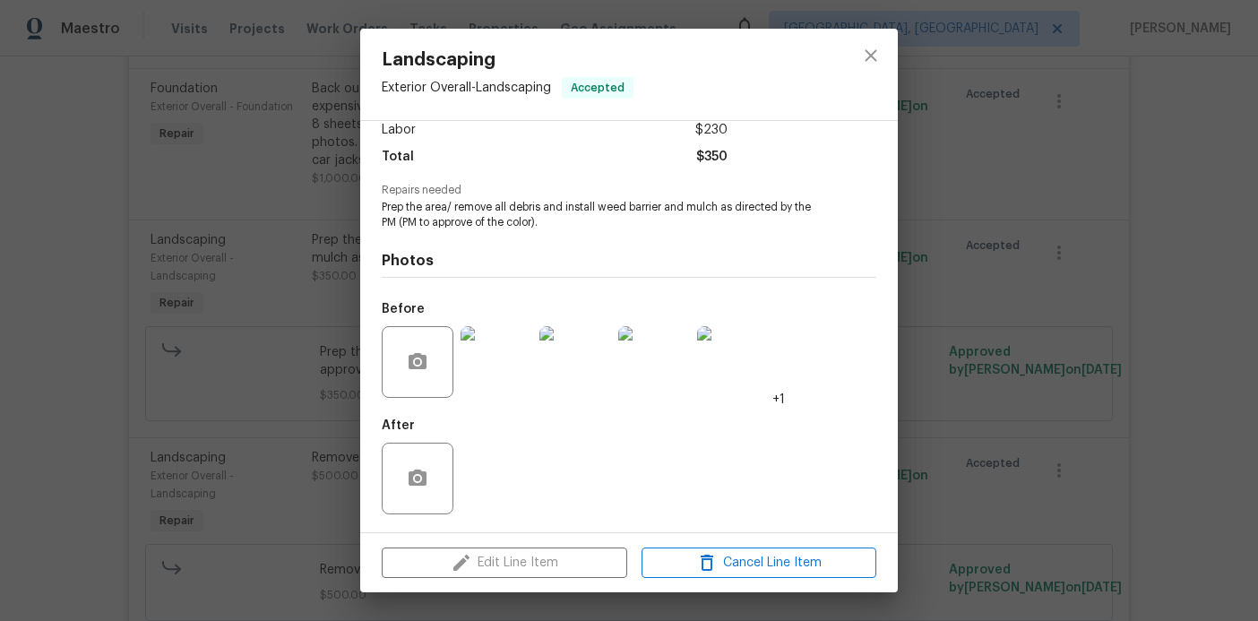
click at [1129, 187] on div "Landscaping Exterior Overall - Landscaping Accepted Vendor HOM1 SERVICES Accoun…" at bounding box center [629, 310] width 1258 height 621
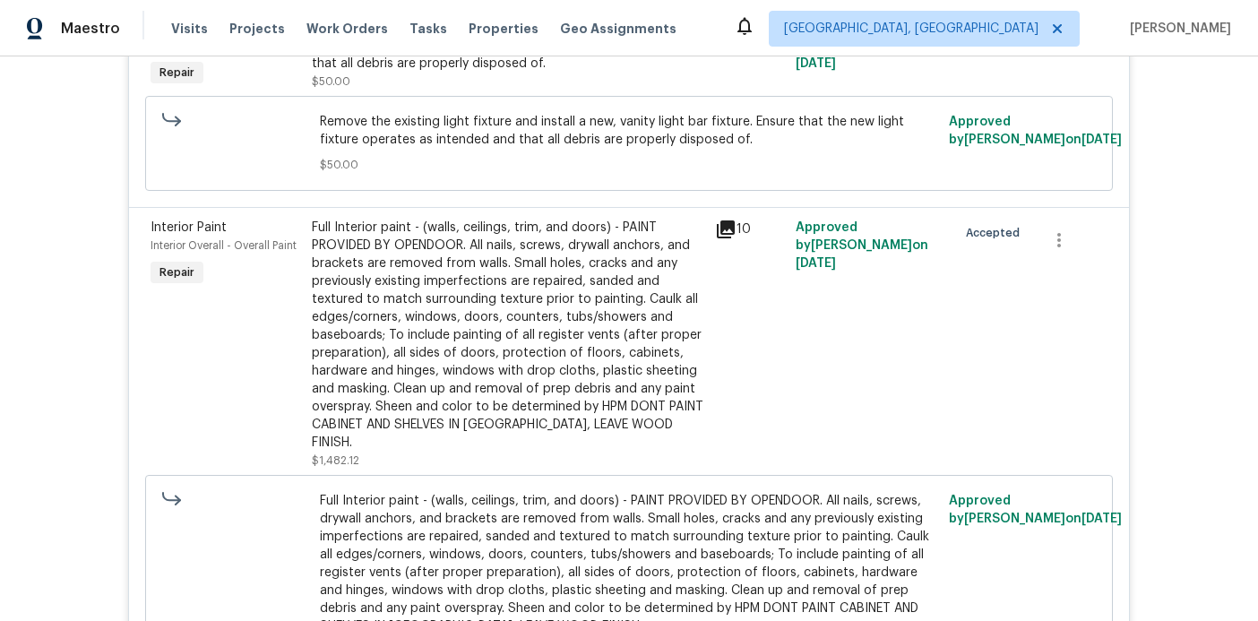
scroll to position [4429, 0]
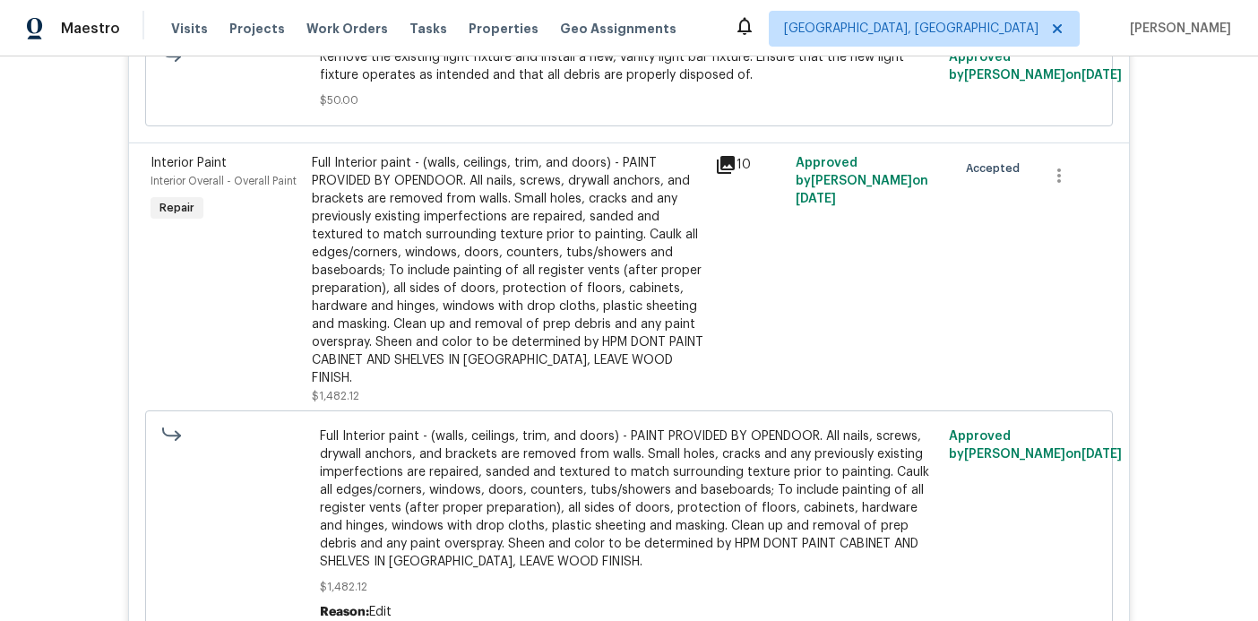
click at [401, 235] on div "Full Interior paint - (walls, ceilings, trim, and doors) - PAINT PROVIDED BY OP…" at bounding box center [508, 270] width 392 height 233
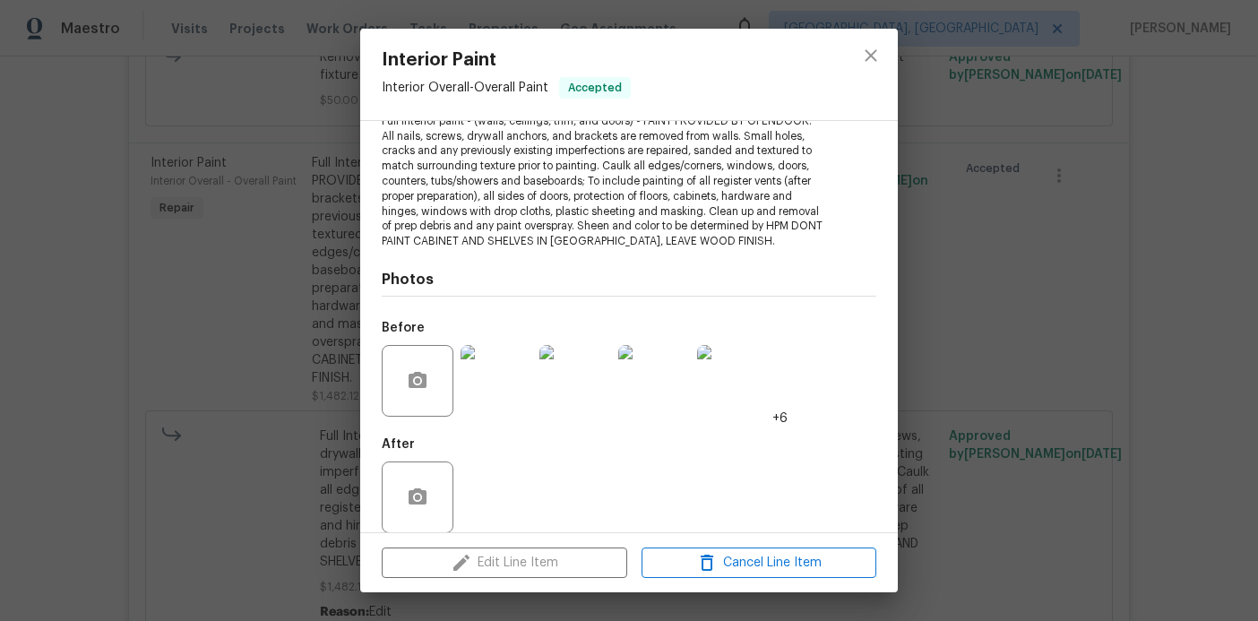
scroll to position [235, 0]
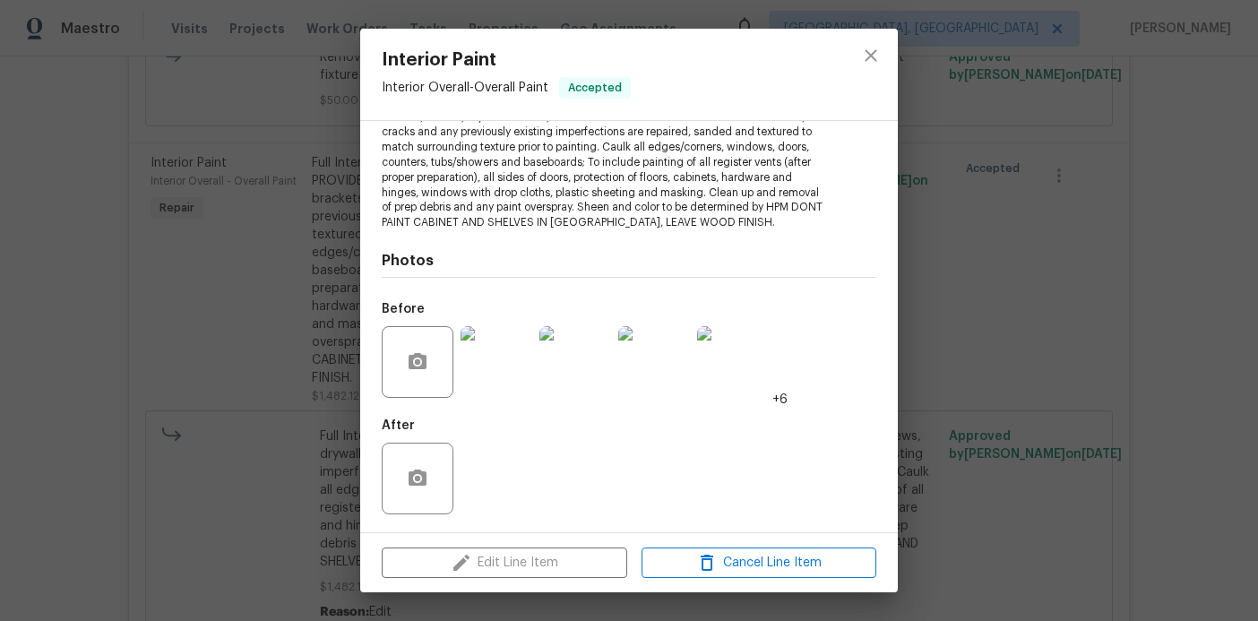
click at [494, 365] on img at bounding box center [496, 362] width 72 height 72
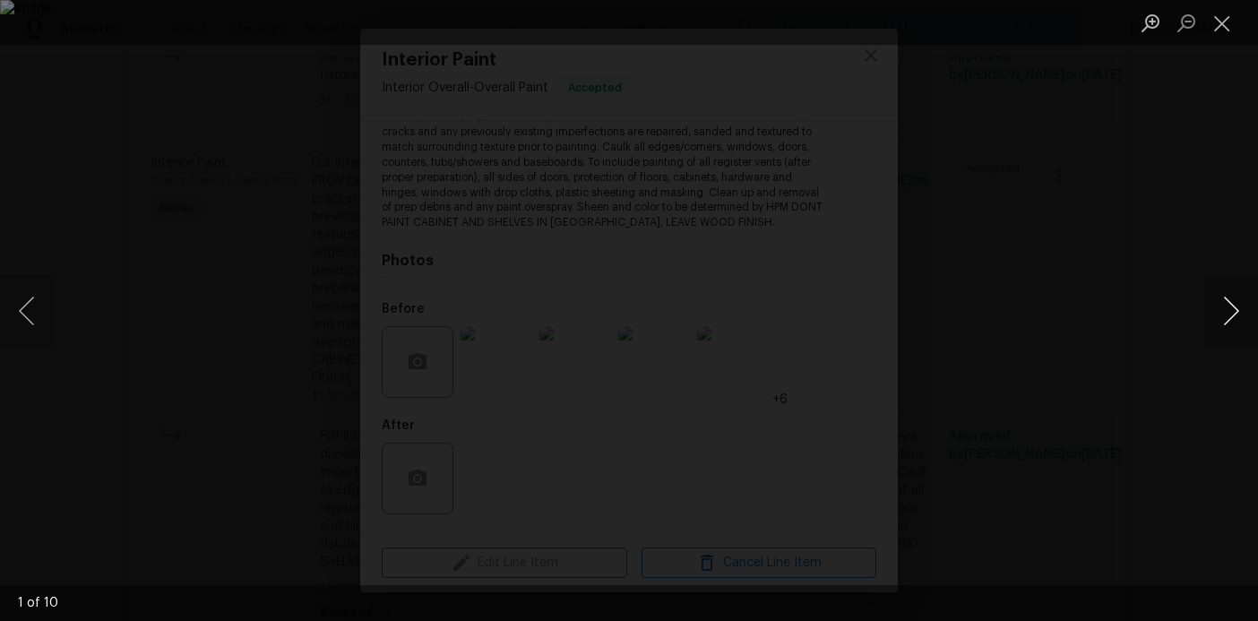
click at [1235, 307] on button "Next image" at bounding box center [1231, 311] width 54 height 72
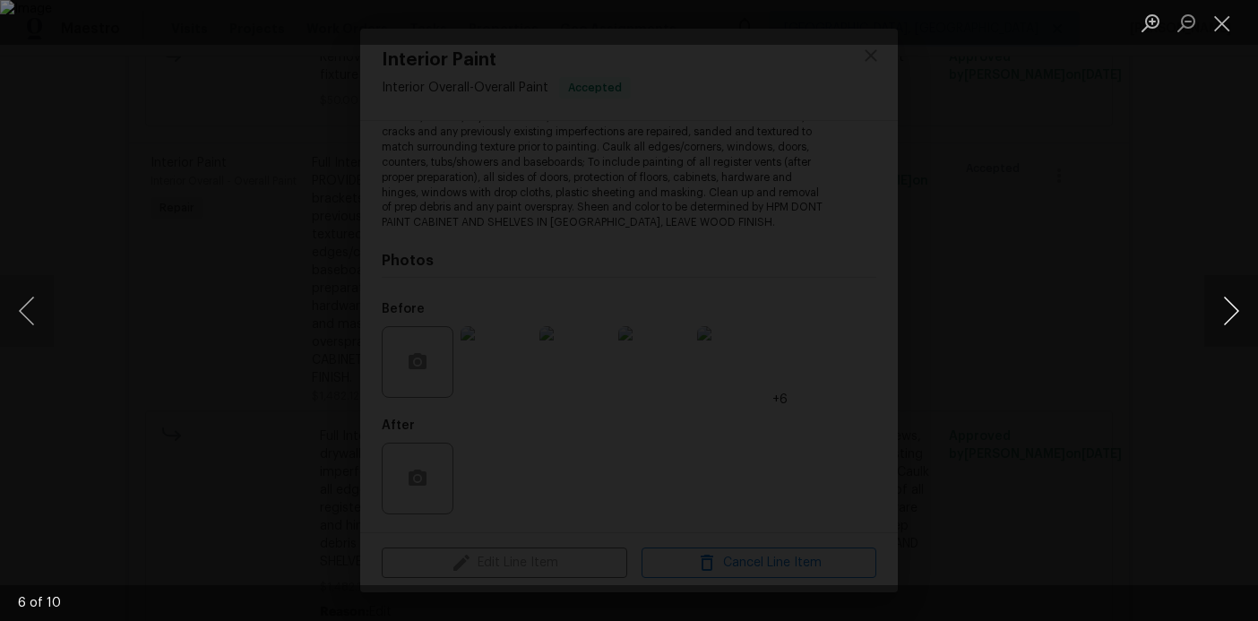
click at [1235, 307] on button "Next image" at bounding box center [1231, 311] width 54 height 72
click at [1231, 312] on button "Next image" at bounding box center [1231, 311] width 54 height 72
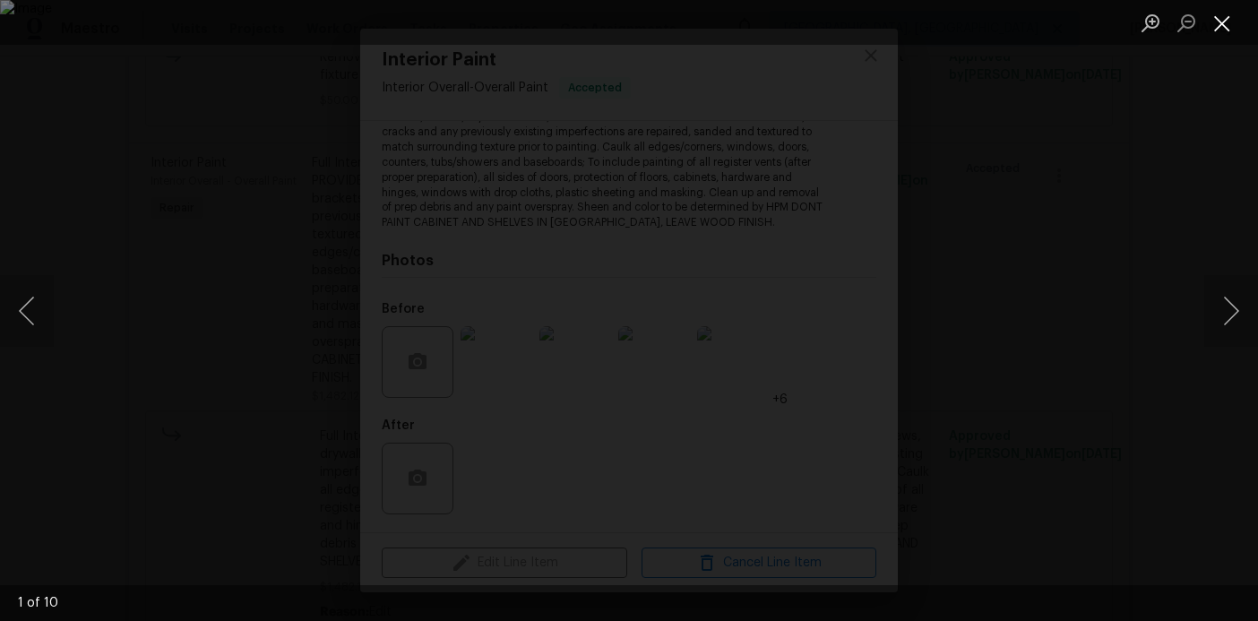
click at [1213, 15] on button "Close lightbox" at bounding box center [1222, 22] width 36 height 31
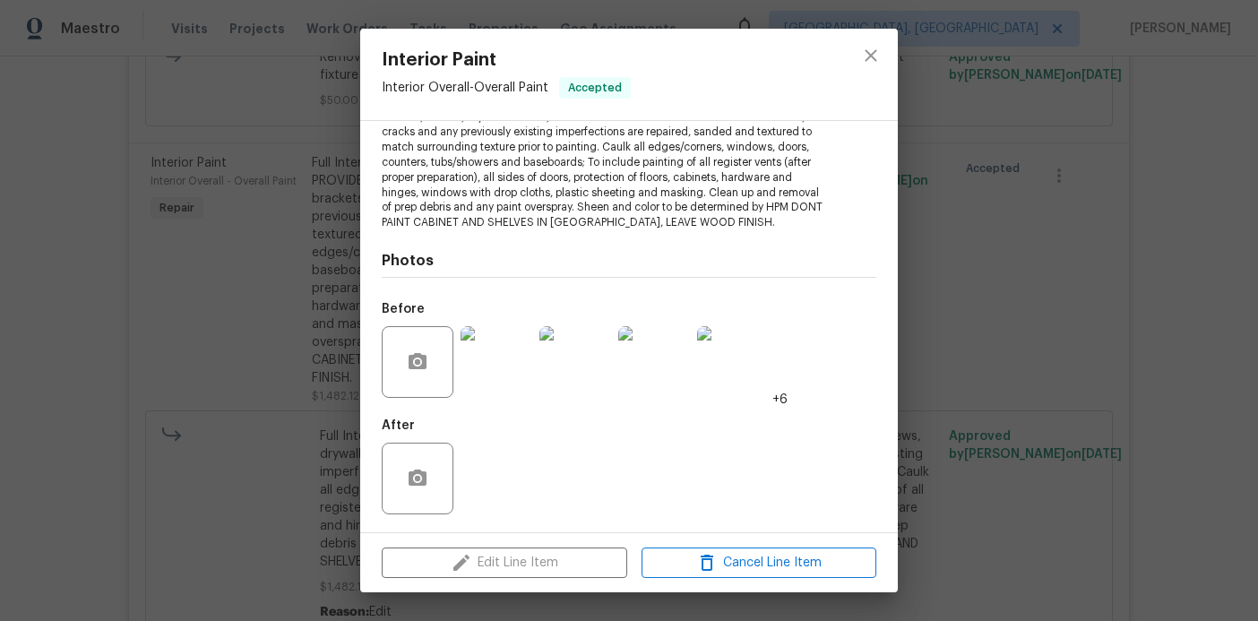
click at [1027, 313] on div "Interior Paint Interior Overall - Overall Paint Accepted Vendor HOM1 SERVICES A…" at bounding box center [629, 310] width 1258 height 621
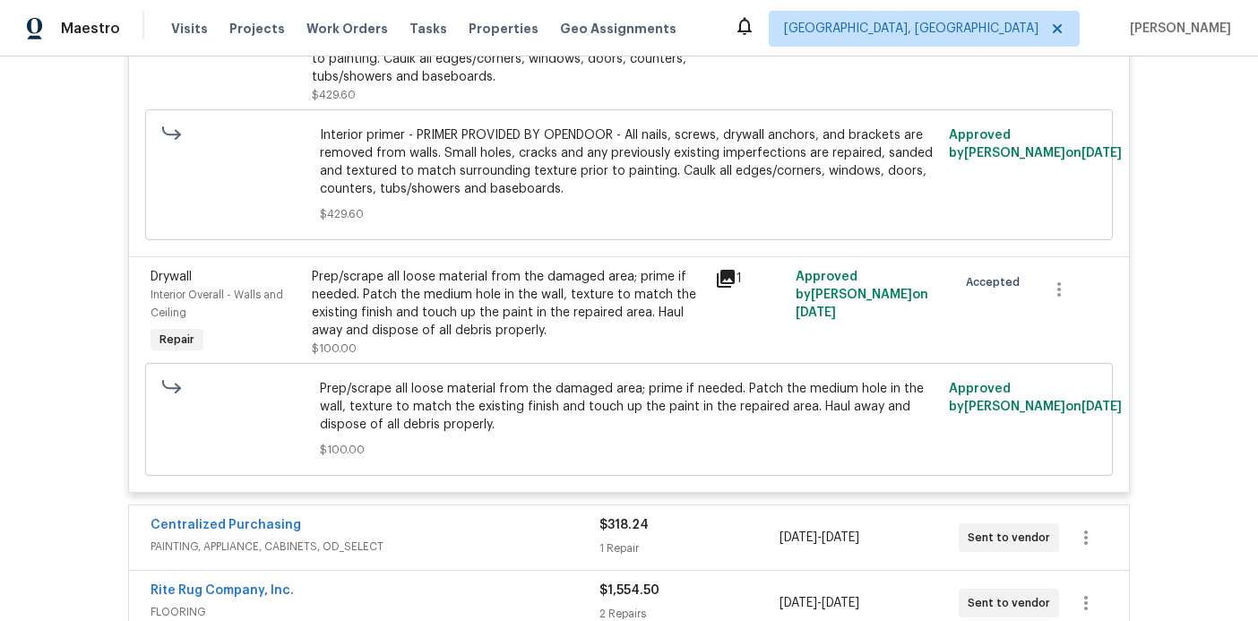
scroll to position [5121, 0]
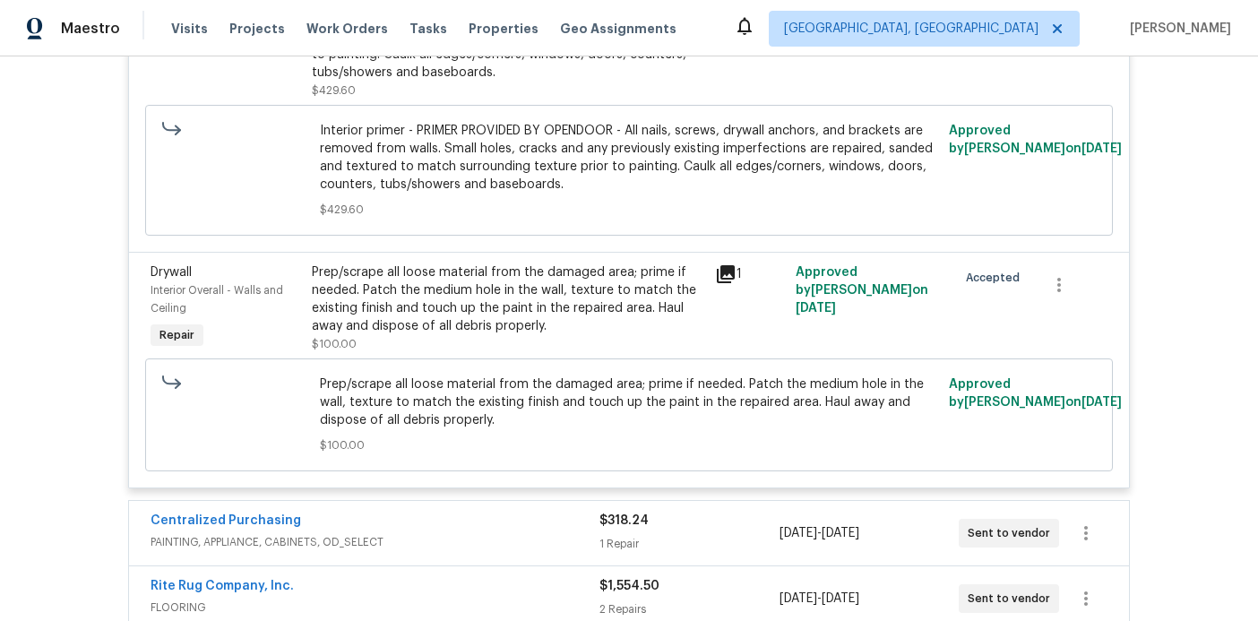
click at [511, 274] on div "Prep/scrape all loose material from the damaged area; prime if needed. Patch th…" at bounding box center [508, 299] width 392 height 72
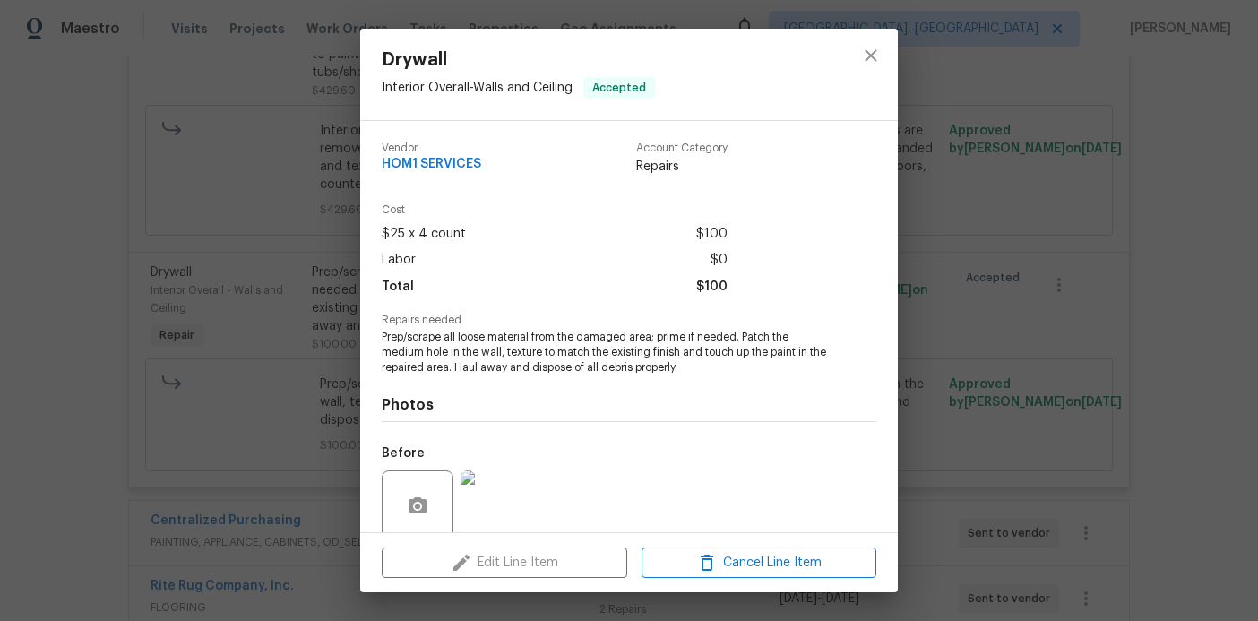
click at [511, 495] on img at bounding box center [496, 506] width 72 height 72
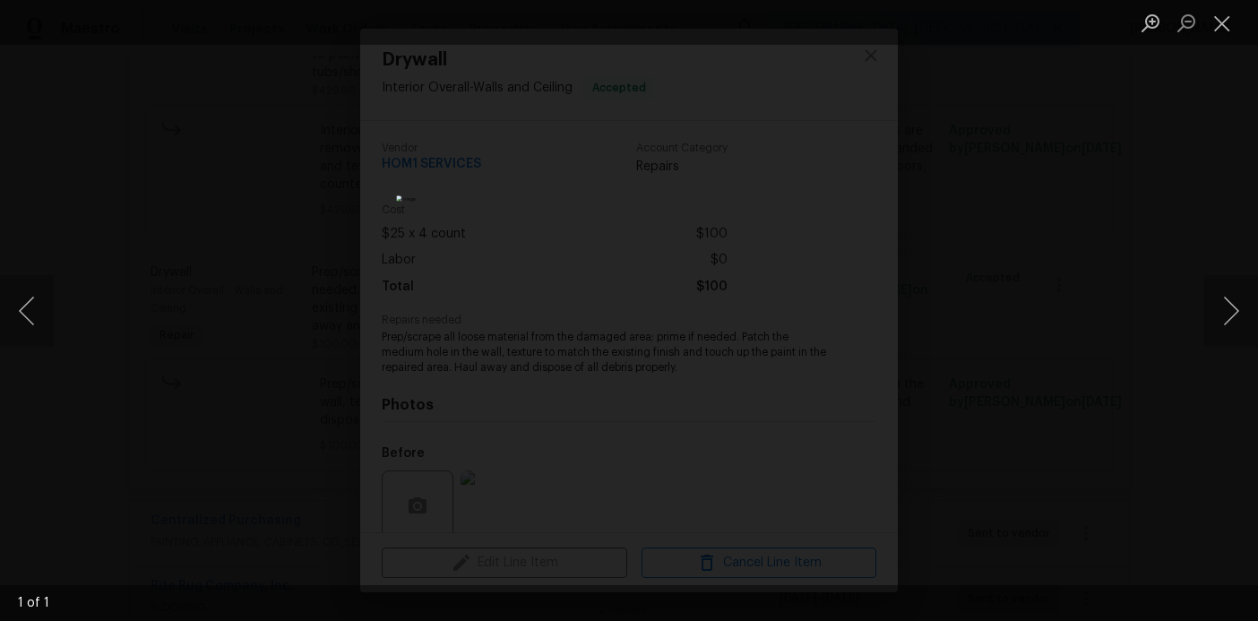
click at [1102, 236] on div "Lightbox" at bounding box center [629, 310] width 1258 height 621
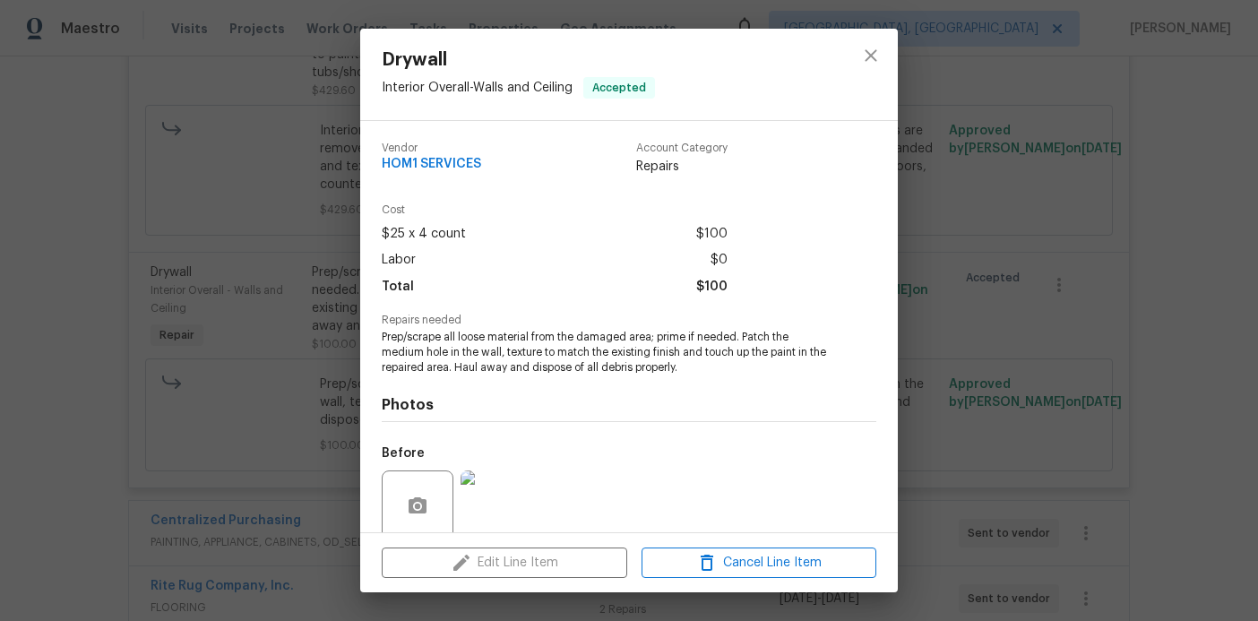
click at [1102, 236] on div "Drywall Interior Overall - Walls and Ceiling Accepted Vendor HOM1 SERVICES Acco…" at bounding box center [629, 310] width 1258 height 621
